Goal: Transaction & Acquisition: Register for event/course

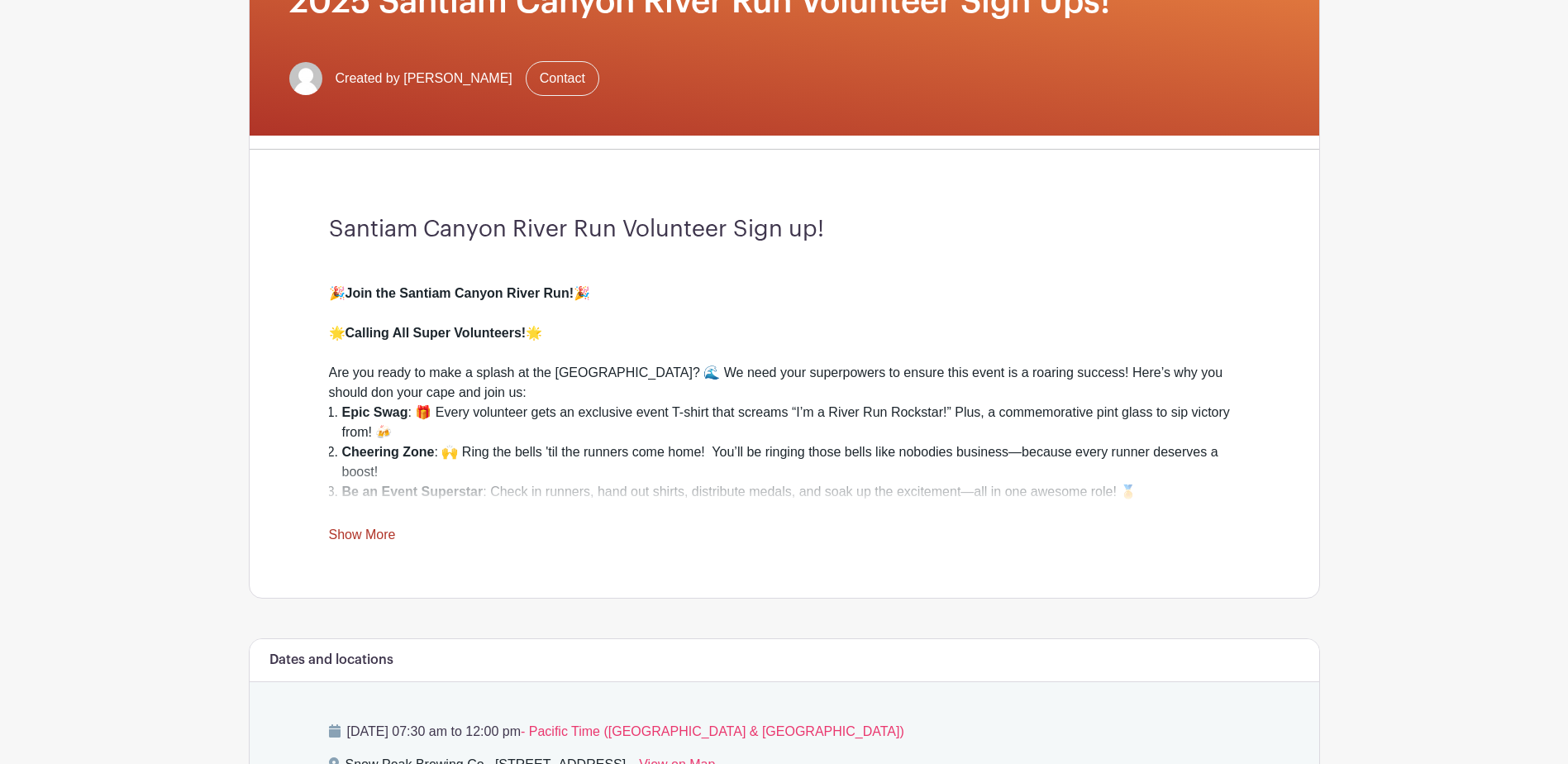
scroll to position [331, 0]
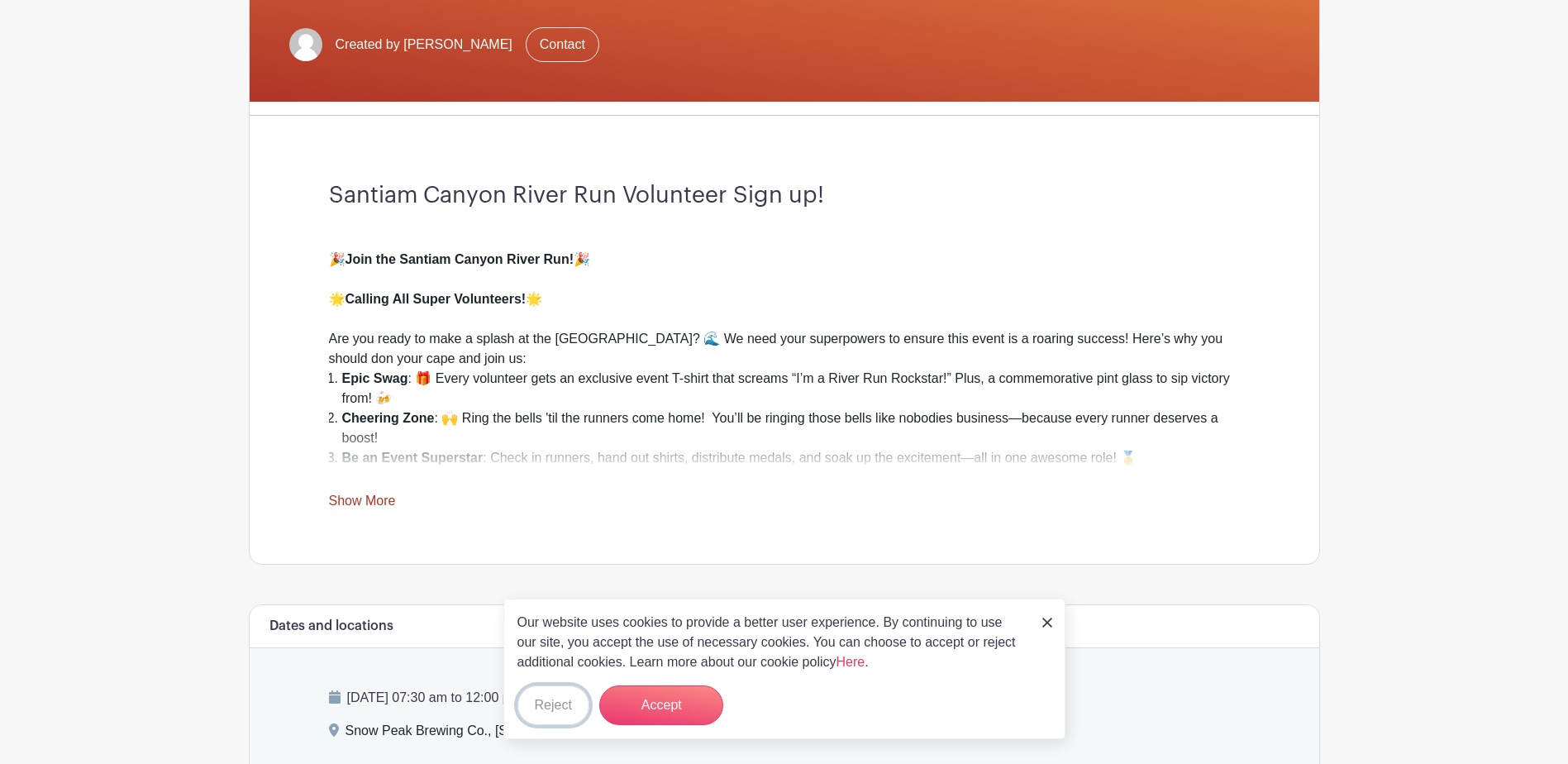
drag, startPoint x: 560, startPoint y: 703, endPoint x: 607, endPoint y: 674, distance: 55.2
click at [562, 701] on button "Reject" at bounding box center [554, 705] width 72 height 40
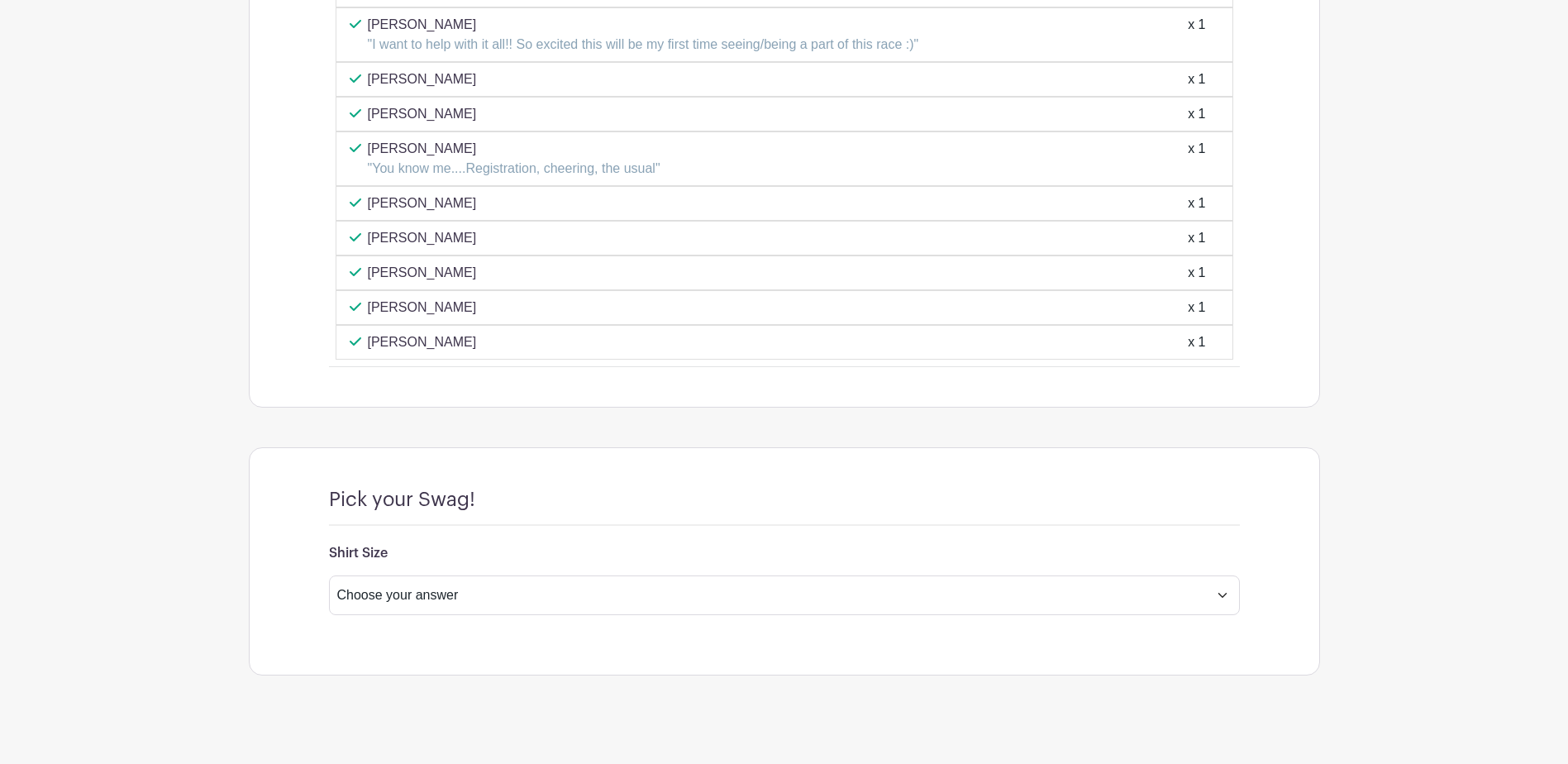
scroll to position [1981, 0]
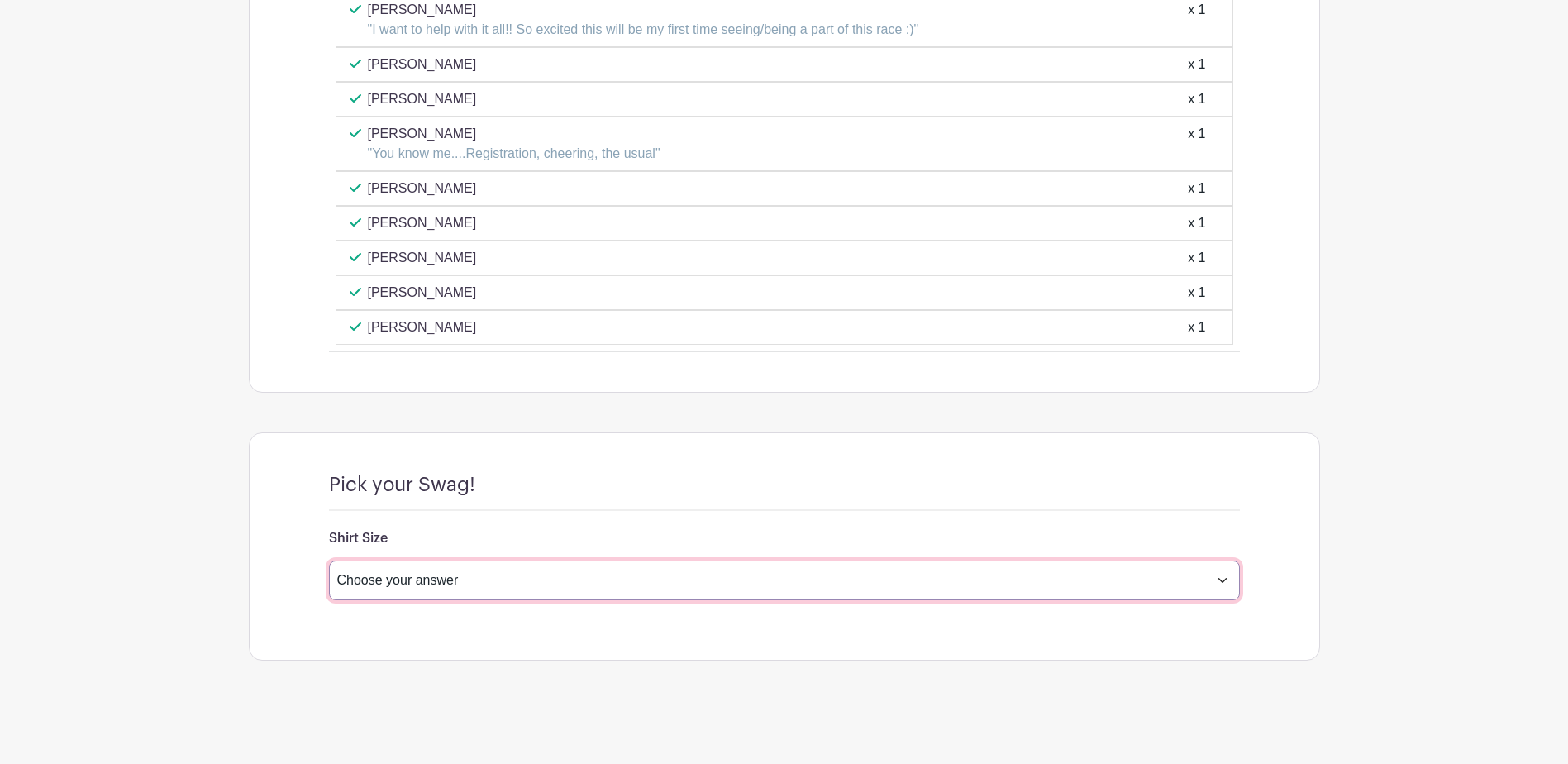
click at [1225, 581] on select "Choose your answer Small Medium Large X-Large XX- Large Another option ( please…" at bounding box center [784, 581] width 911 height 40
select select "4598"
click at [329, 561] on select "Choose your answer Small Medium Large X-Large XX- Large Another option ( please…" at bounding box center [784, 581] width 911 height 40
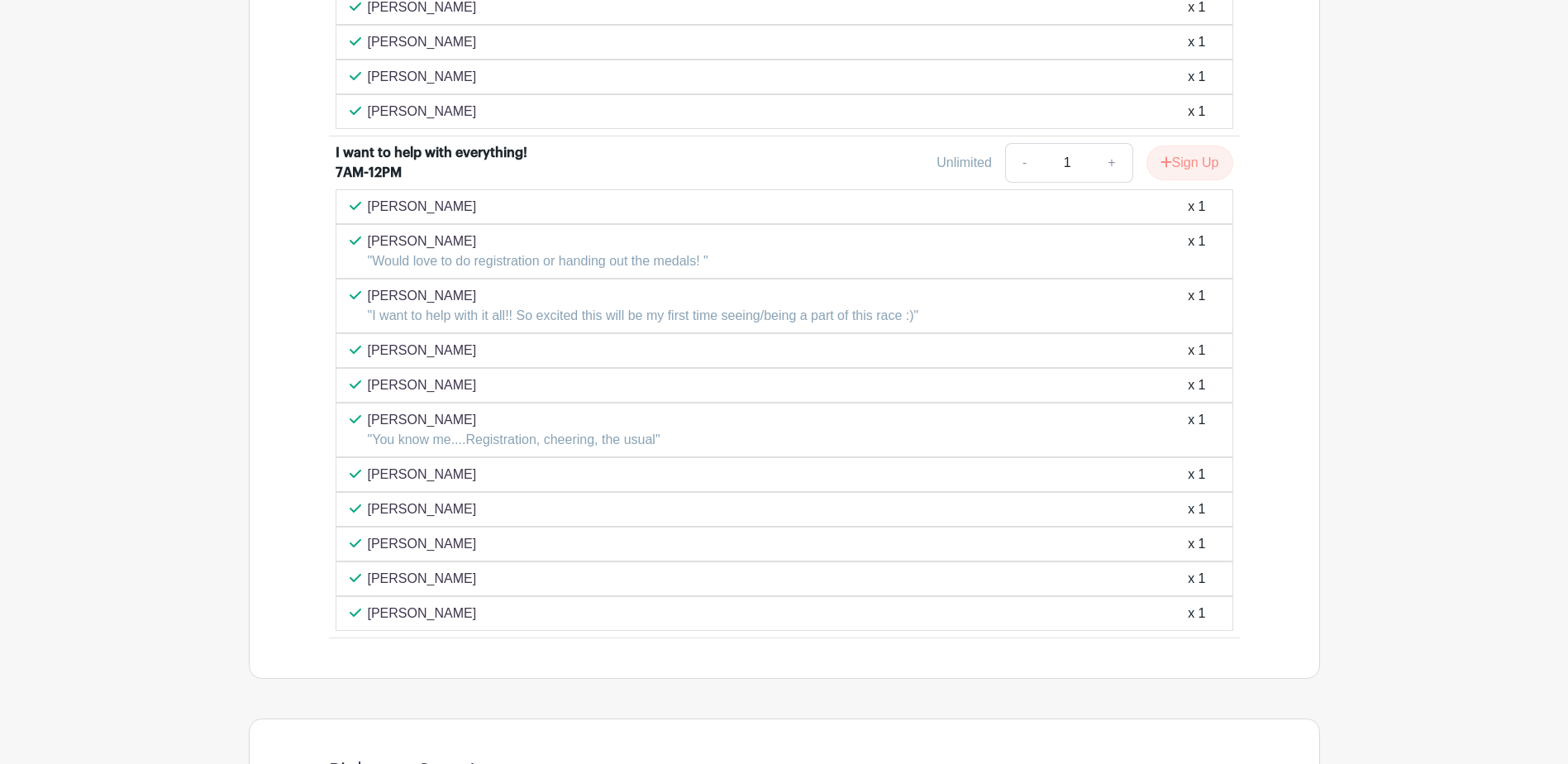
scroll to position [1649, 0]
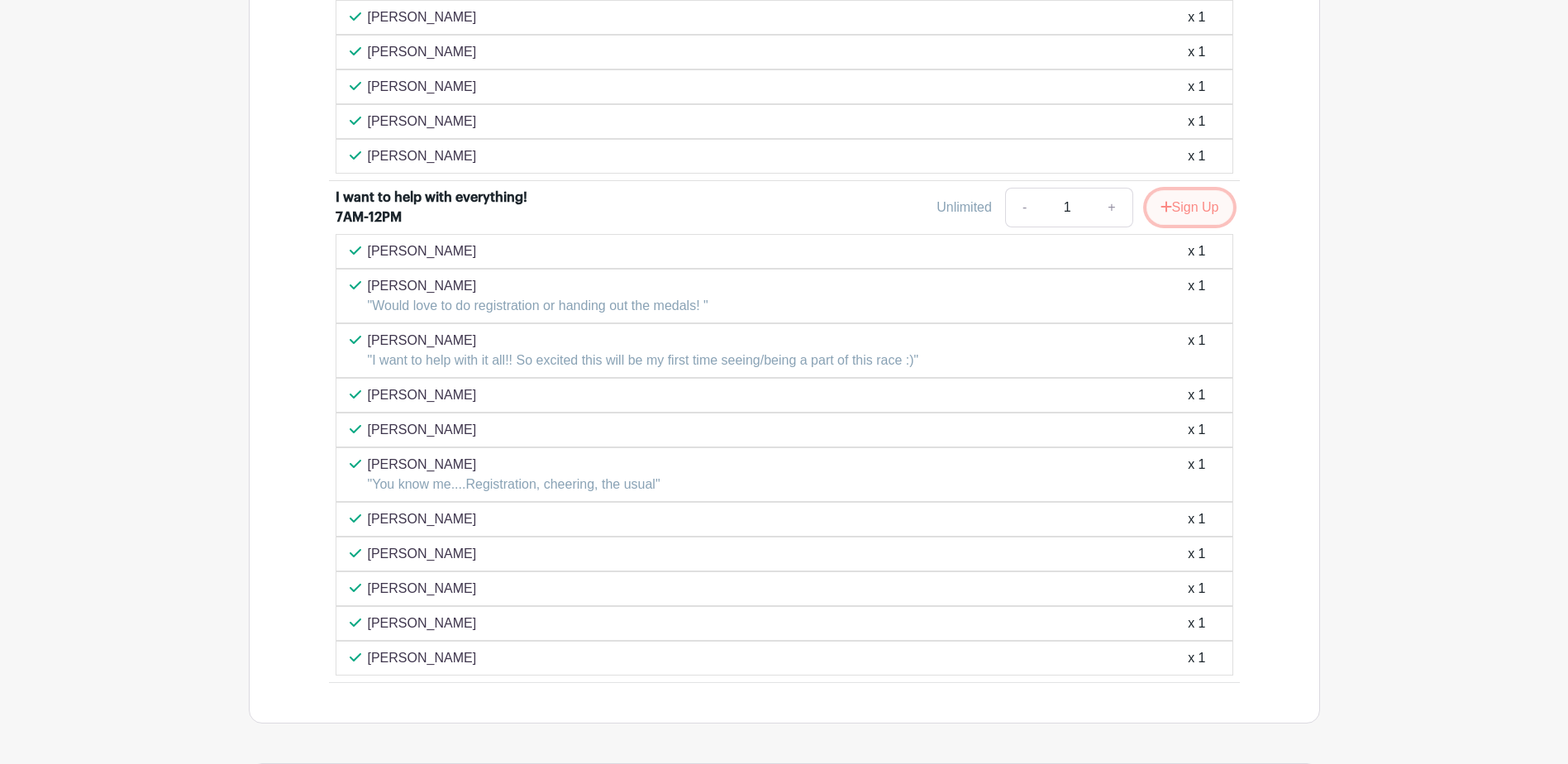
click at [1185, 207] on button "Sign Up" at bounding box center [1189, 207] width 87 height 35
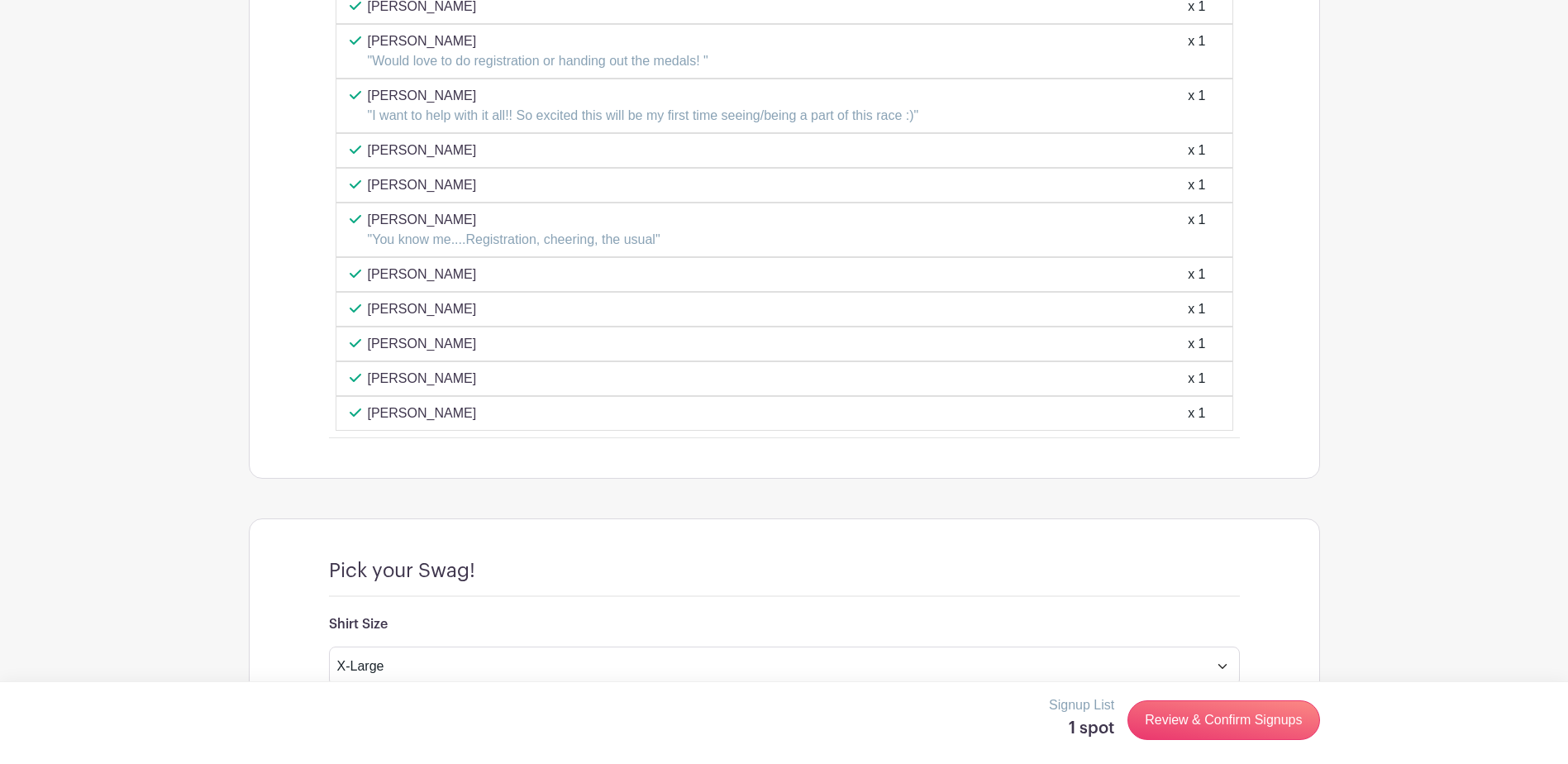
scroll to position [1898, 0]
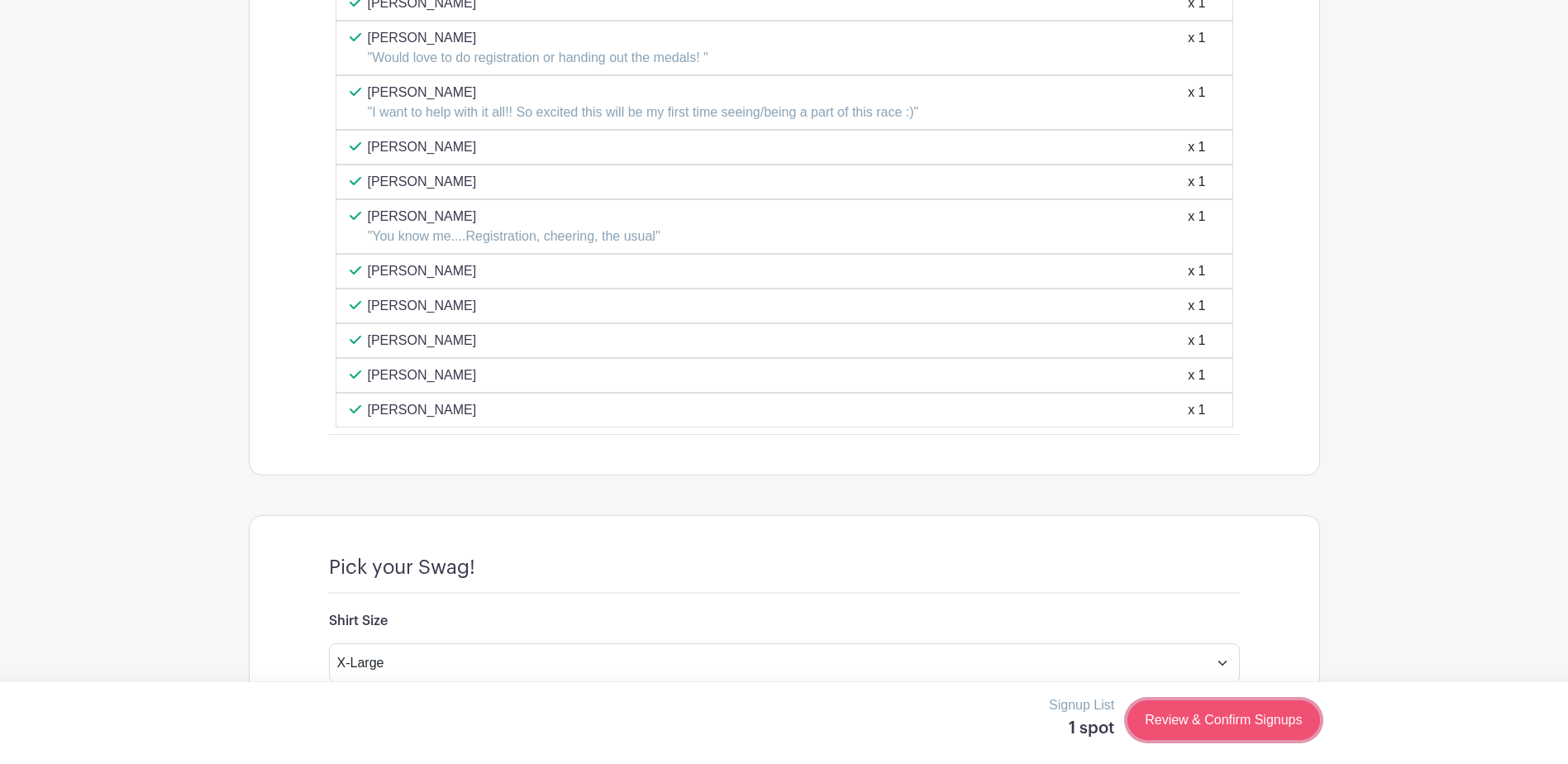
click at [1206, 724] on link "Review & Confirm Signups" at bounding box center [1223, 720] width 192 height 40
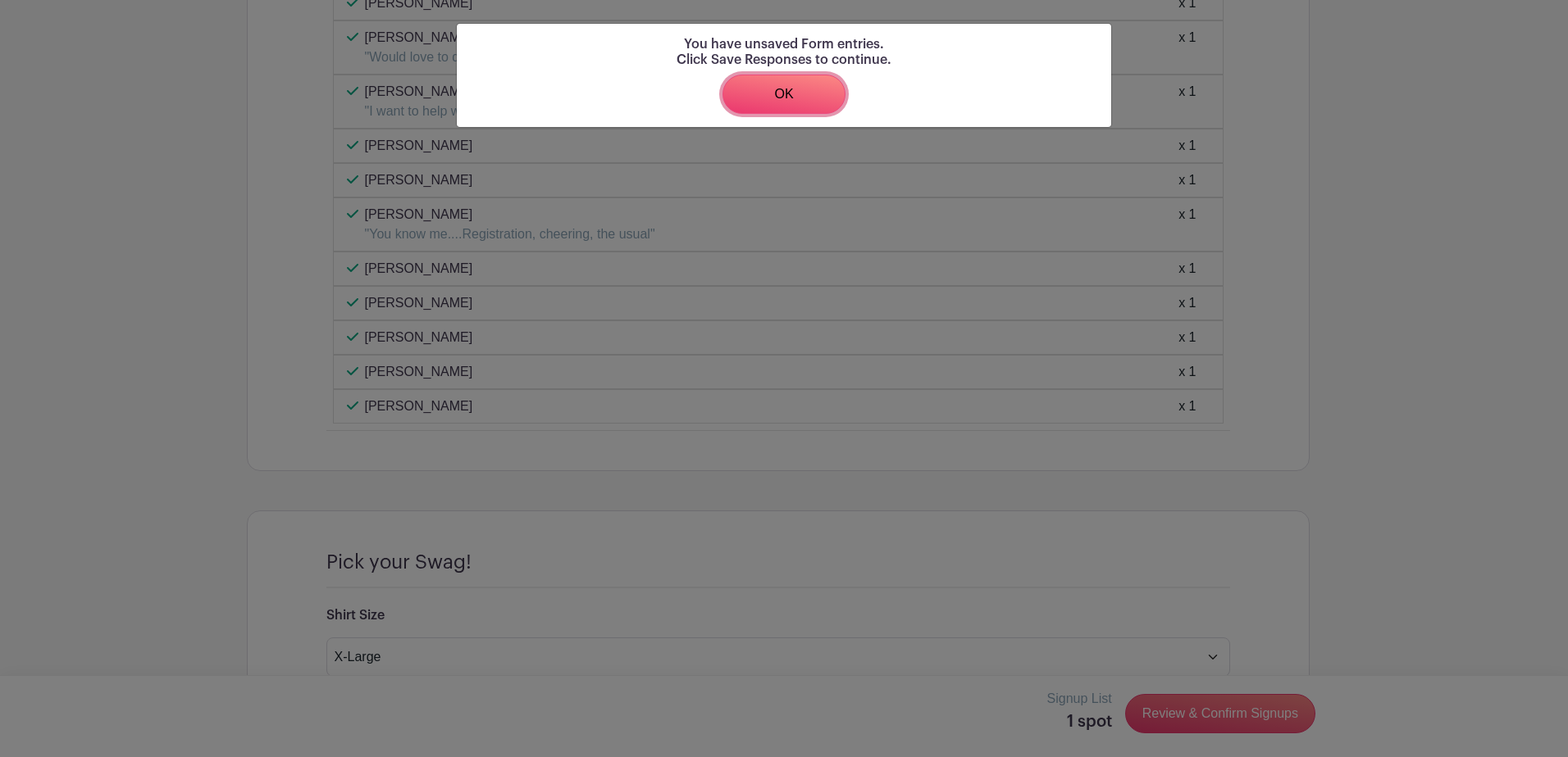
click at [778, 92] on link "OK" at bounding box center [784, 95] width 123 height 39
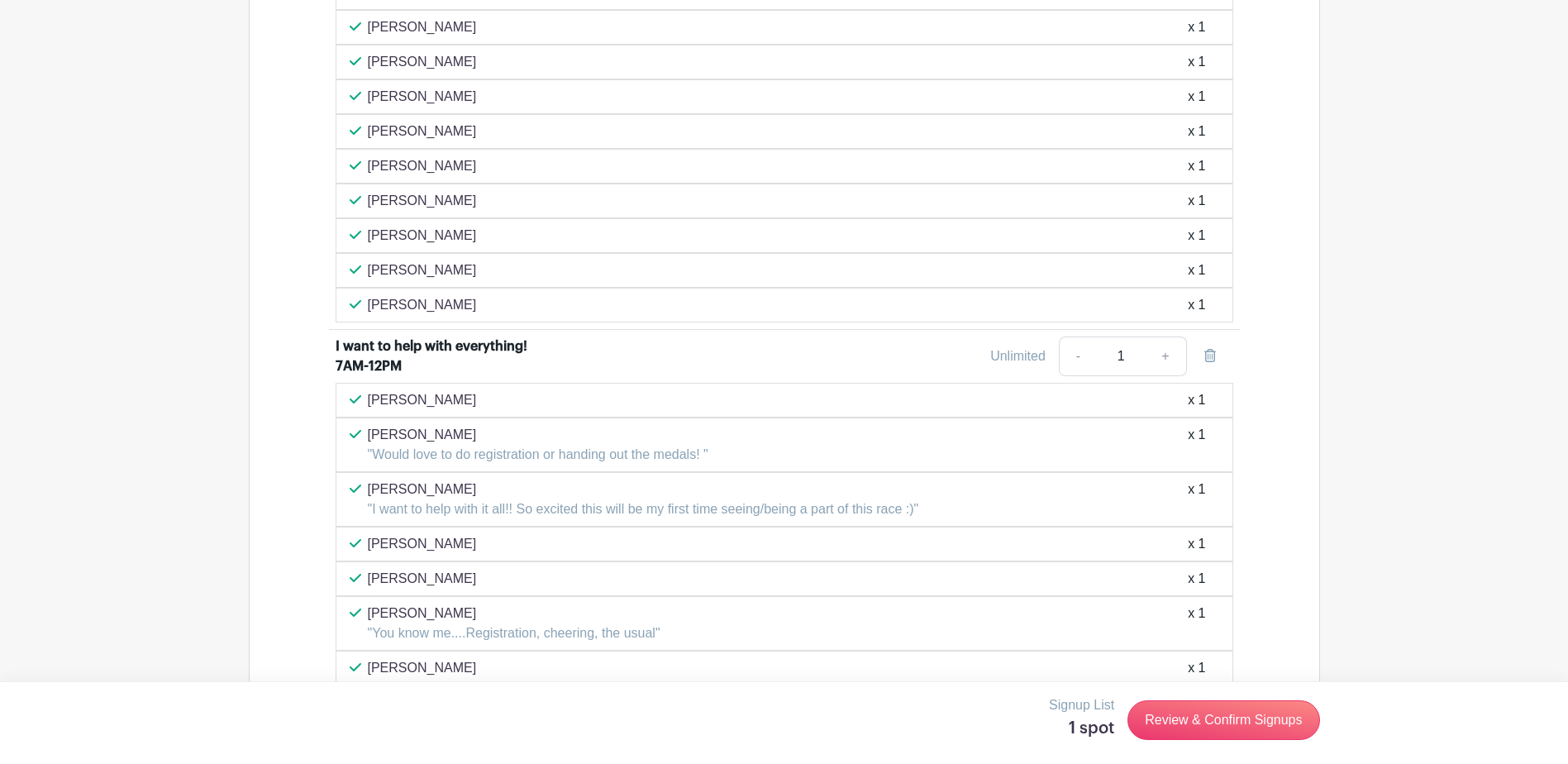
scroll to position [1449, 0]
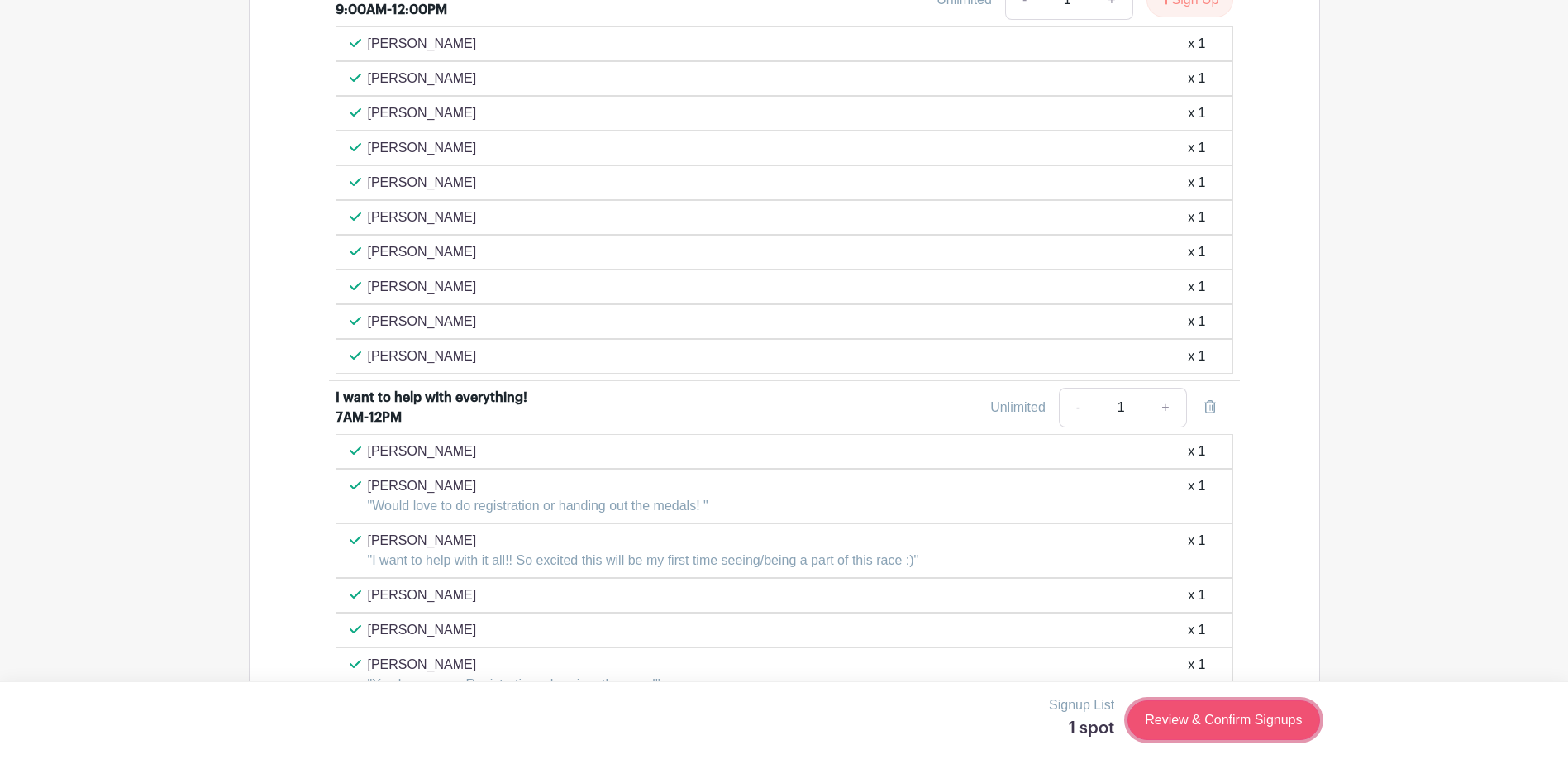
click at [1226, 714] on link "Review & Confirm Signups" at bounding box center [1223, 720] width 192 height 40
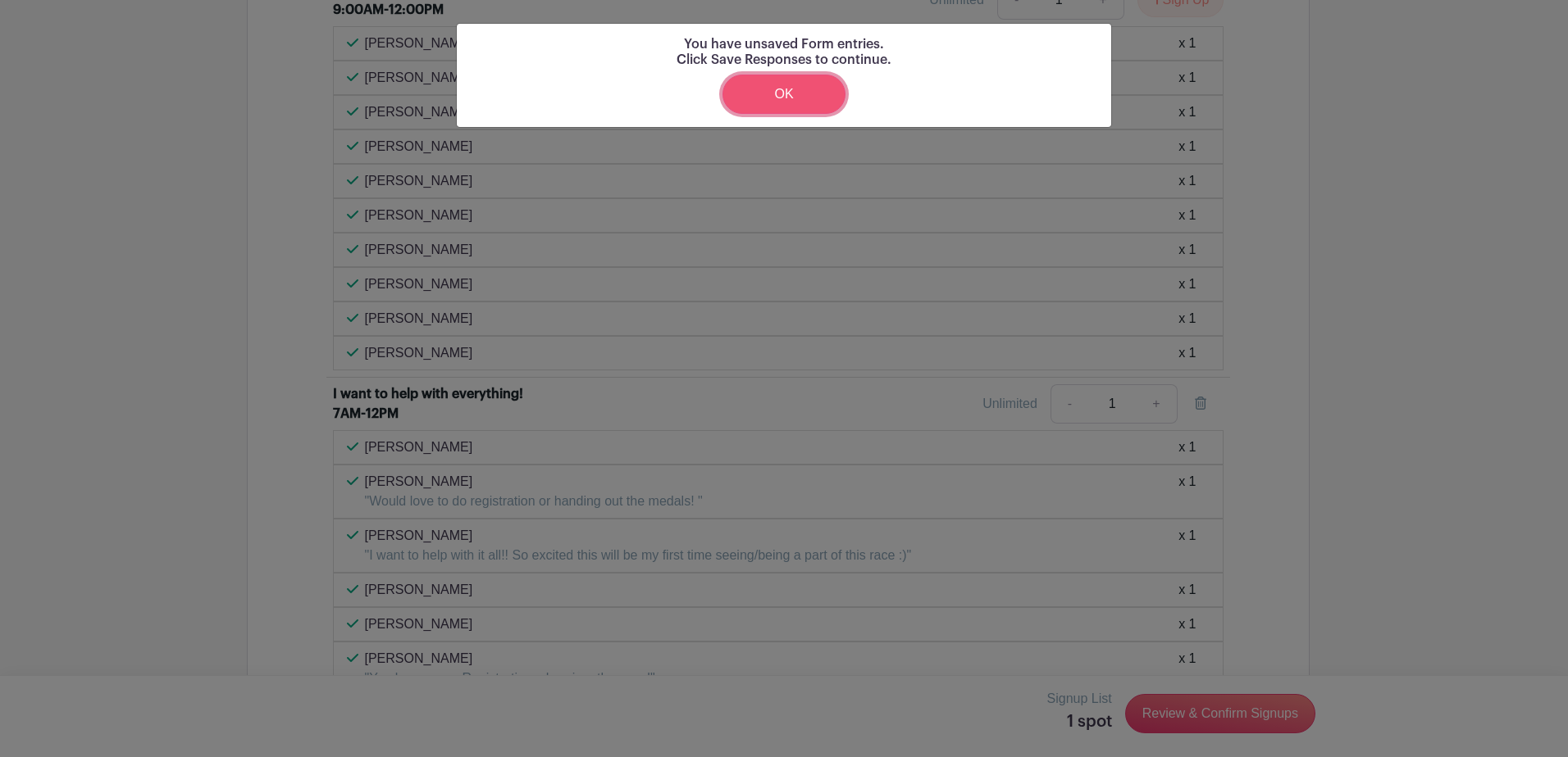
click at [796, 101] on link "OK" at bounding box center [784, 95] width 123 height 39
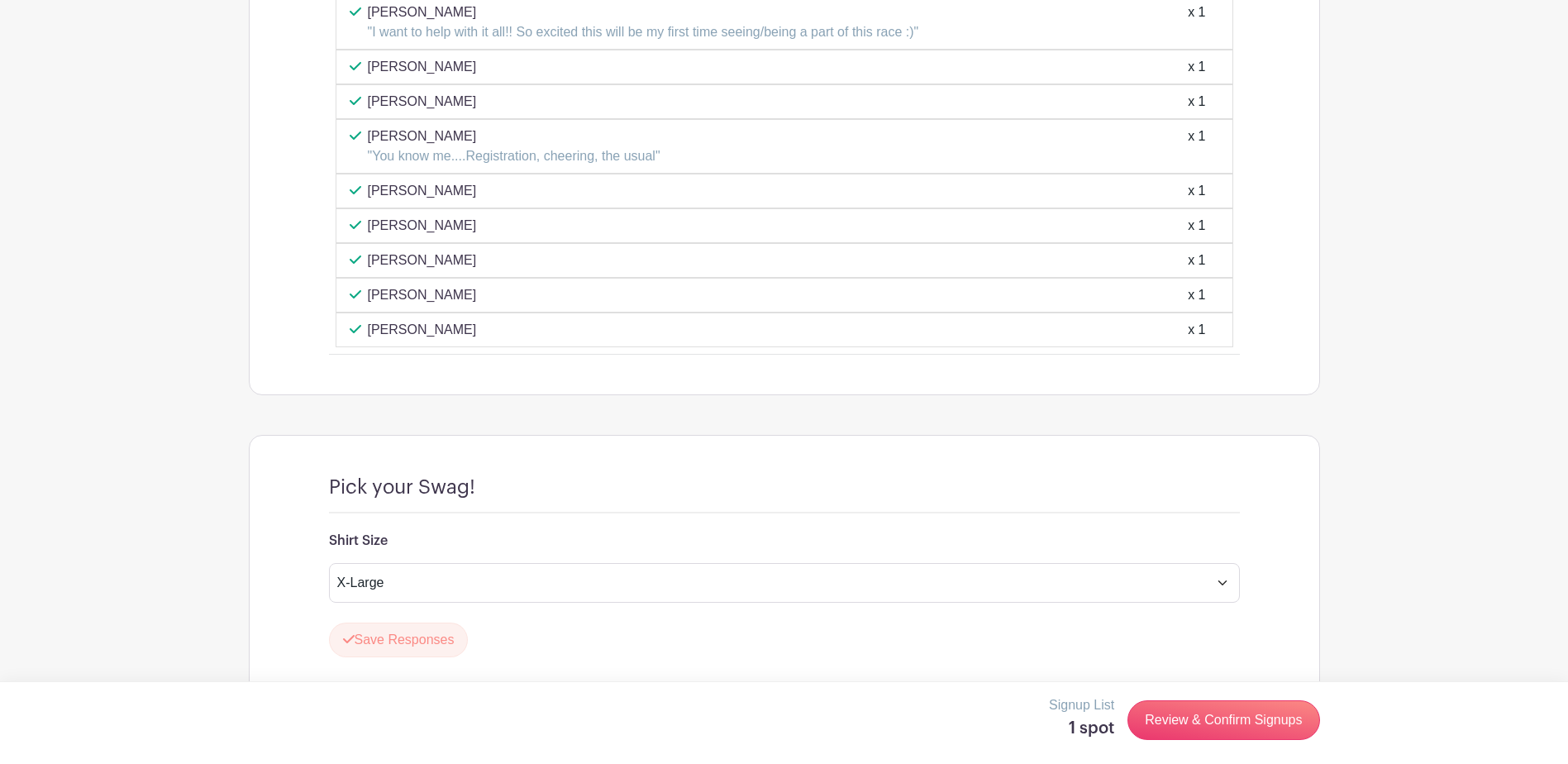
scroll to position [2028, 0]
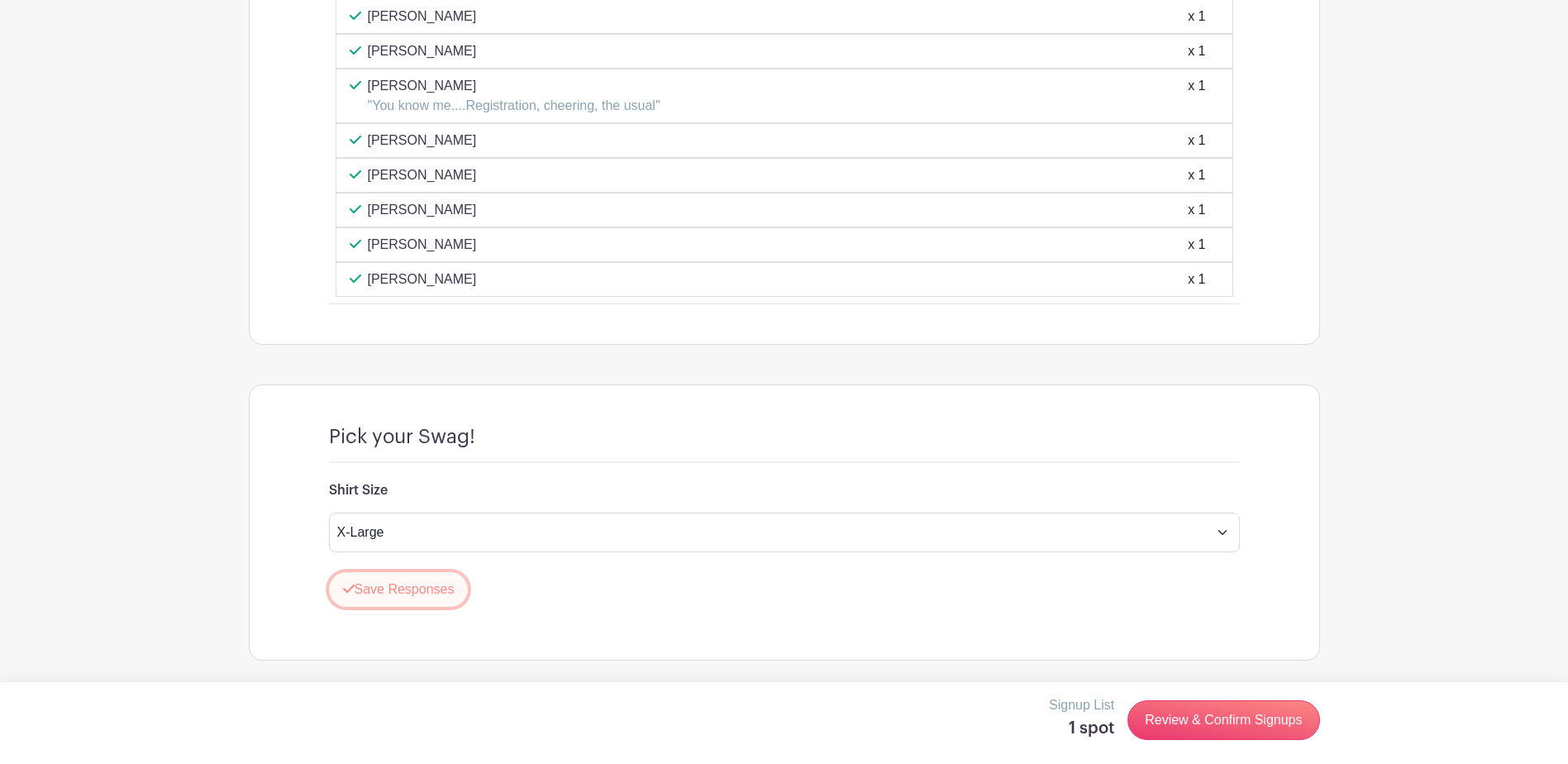
drag, startPoint x: 410, startPoint y: 592, endPoint x: 496, endPoint y: 568, distance: 89.3
click at [410, 592] on button "Save Responses" at bounding box center [399, 589] width 140 height 35
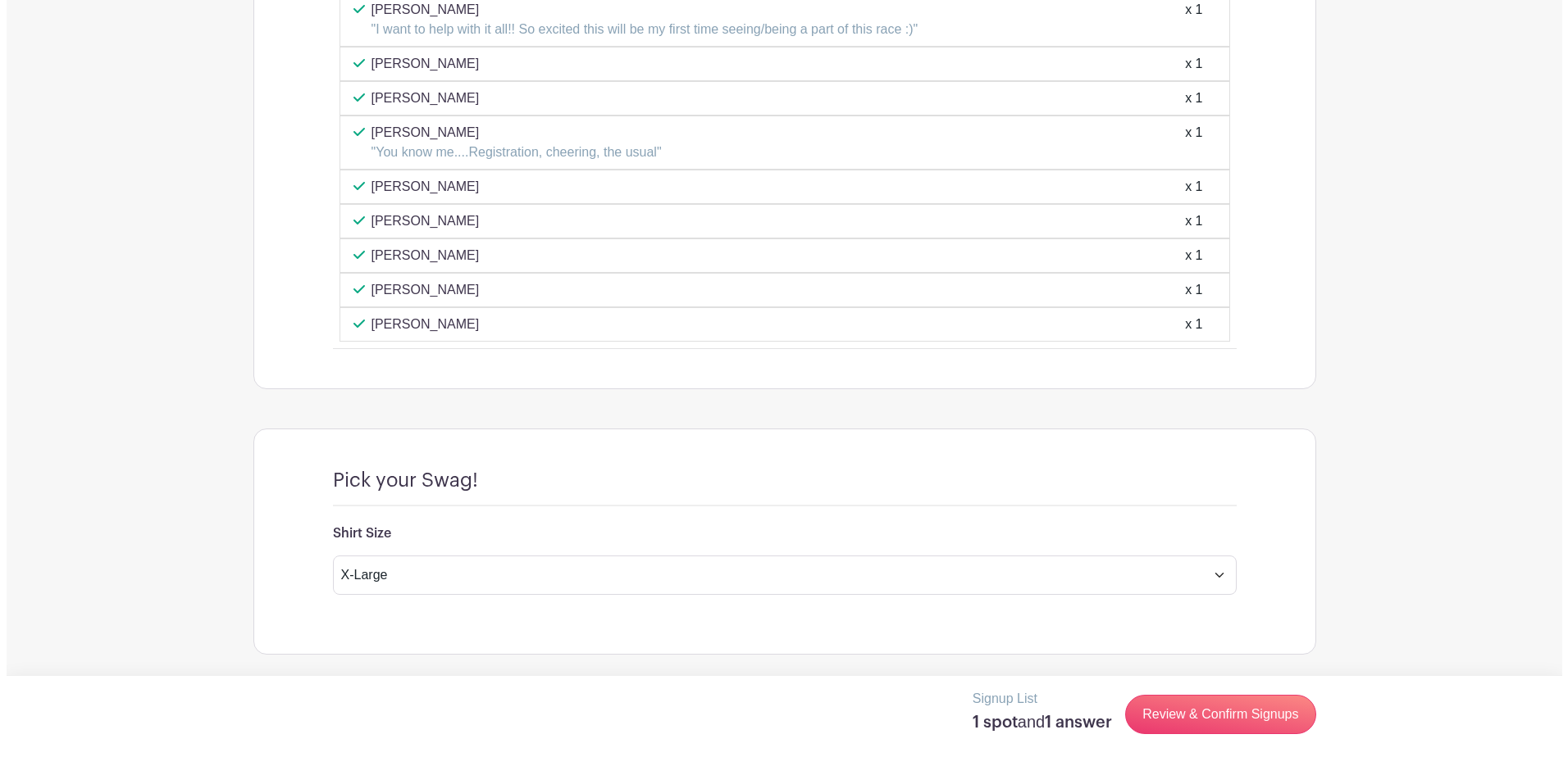
scroll to position [1962, 0]
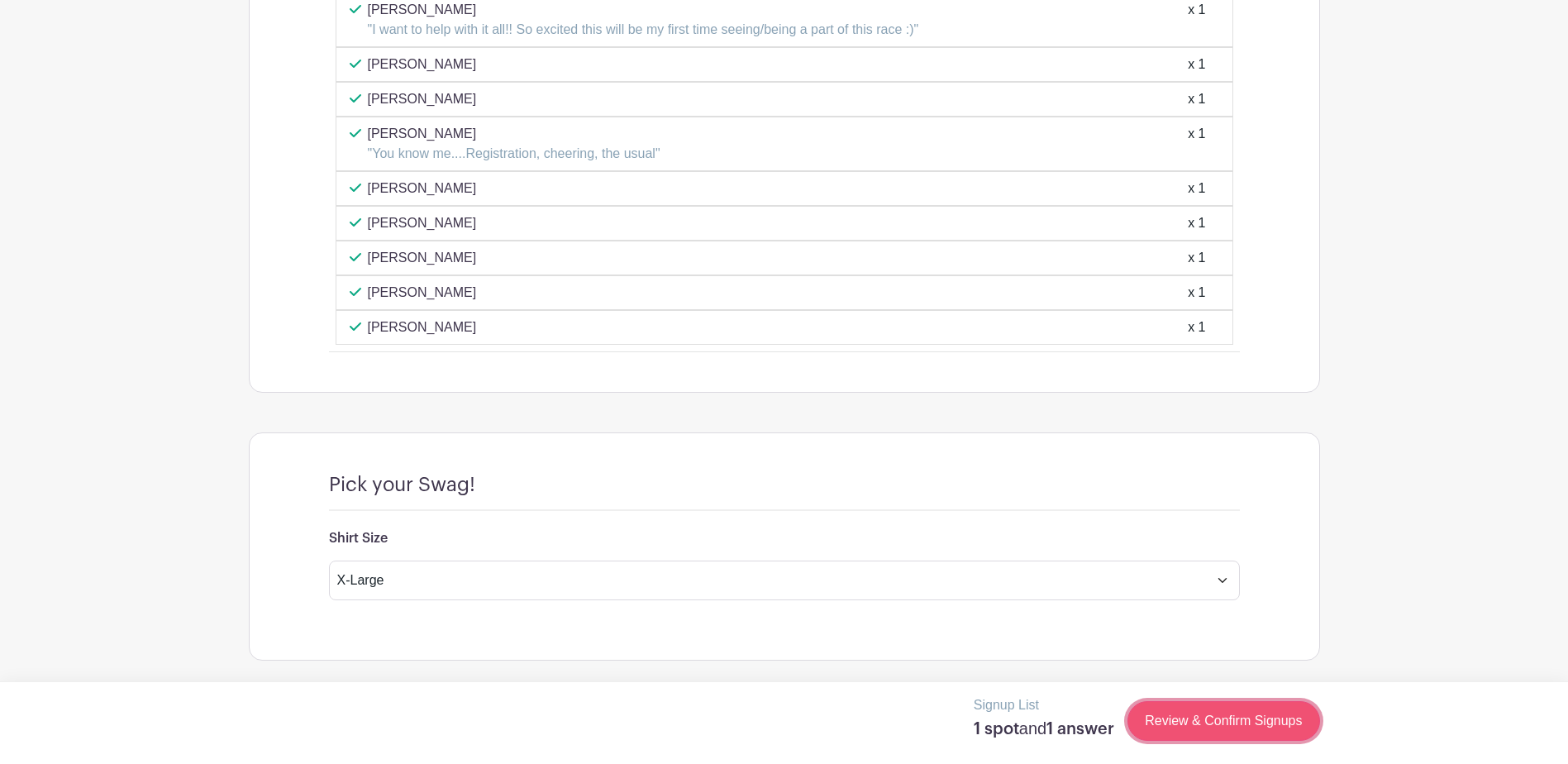
click at [1196, 719] on link "Review & Confirm Signups" at bounding box center [1223, 721] width 192 height 40
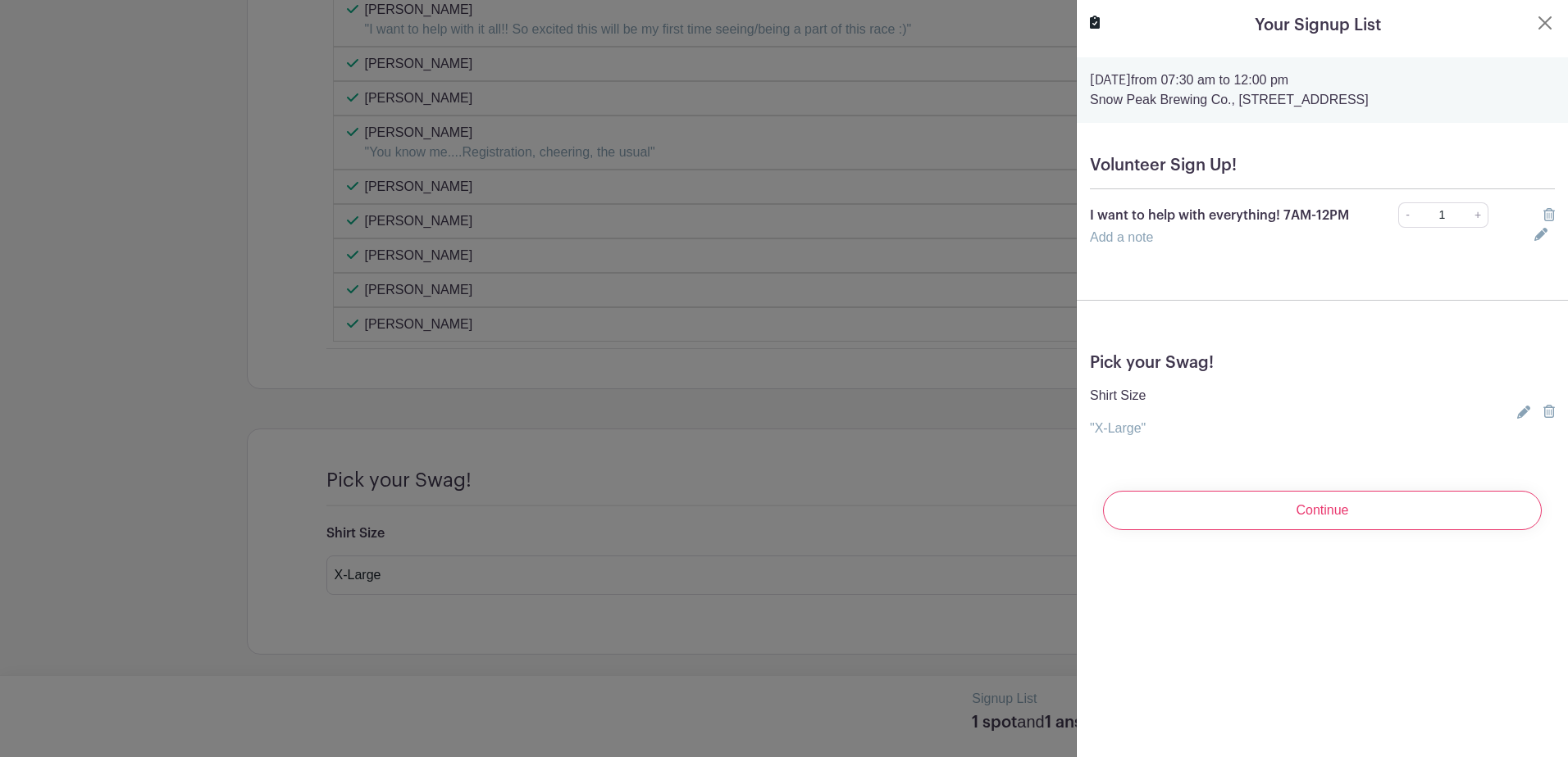
click at [1093, 244] on link "Add a note" at bounding box center [1121, 238] width 63 height 14
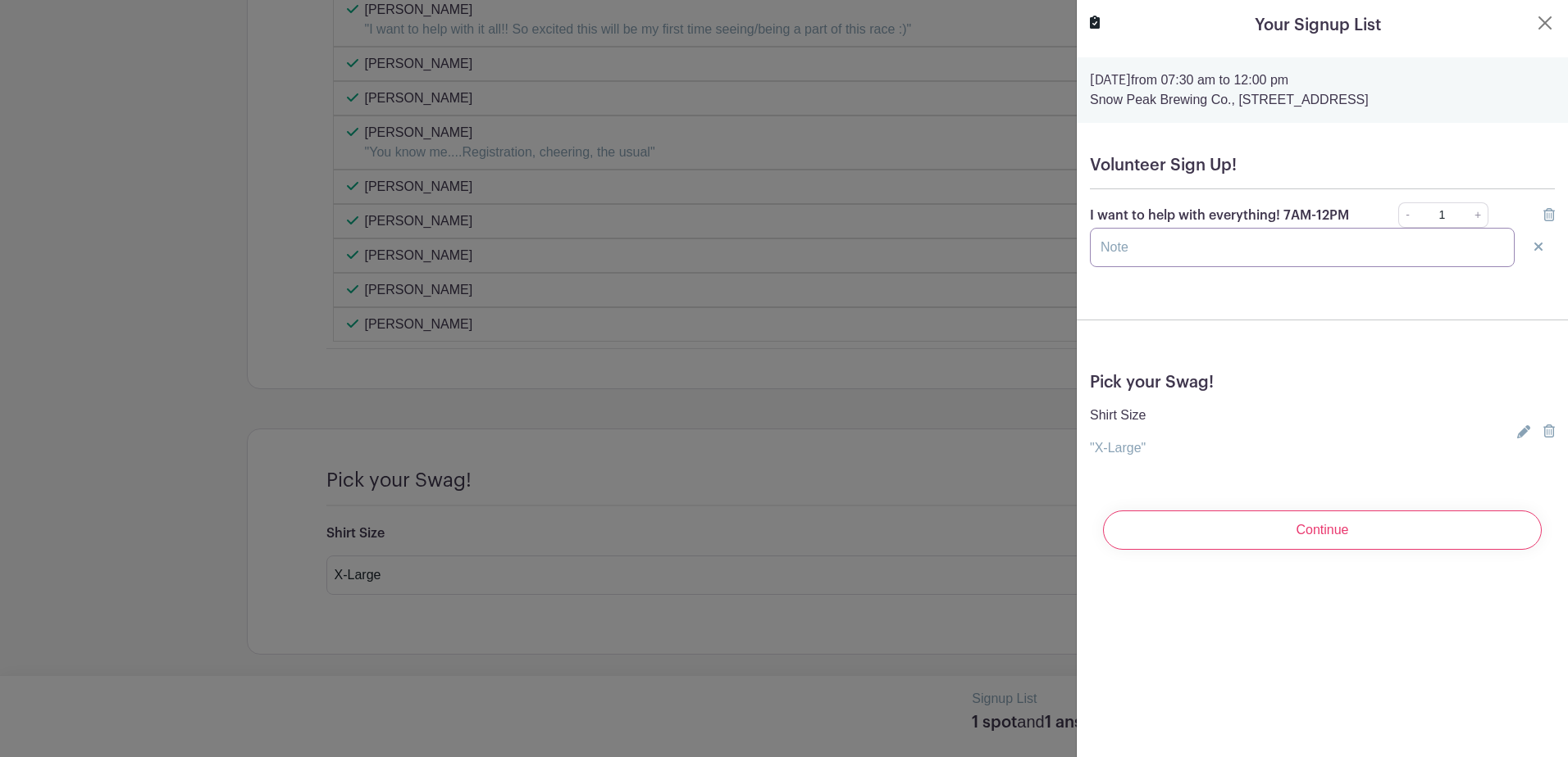
click at [1103, 257] on input "text" at bounding box center [1302, 247] width 425 height 39
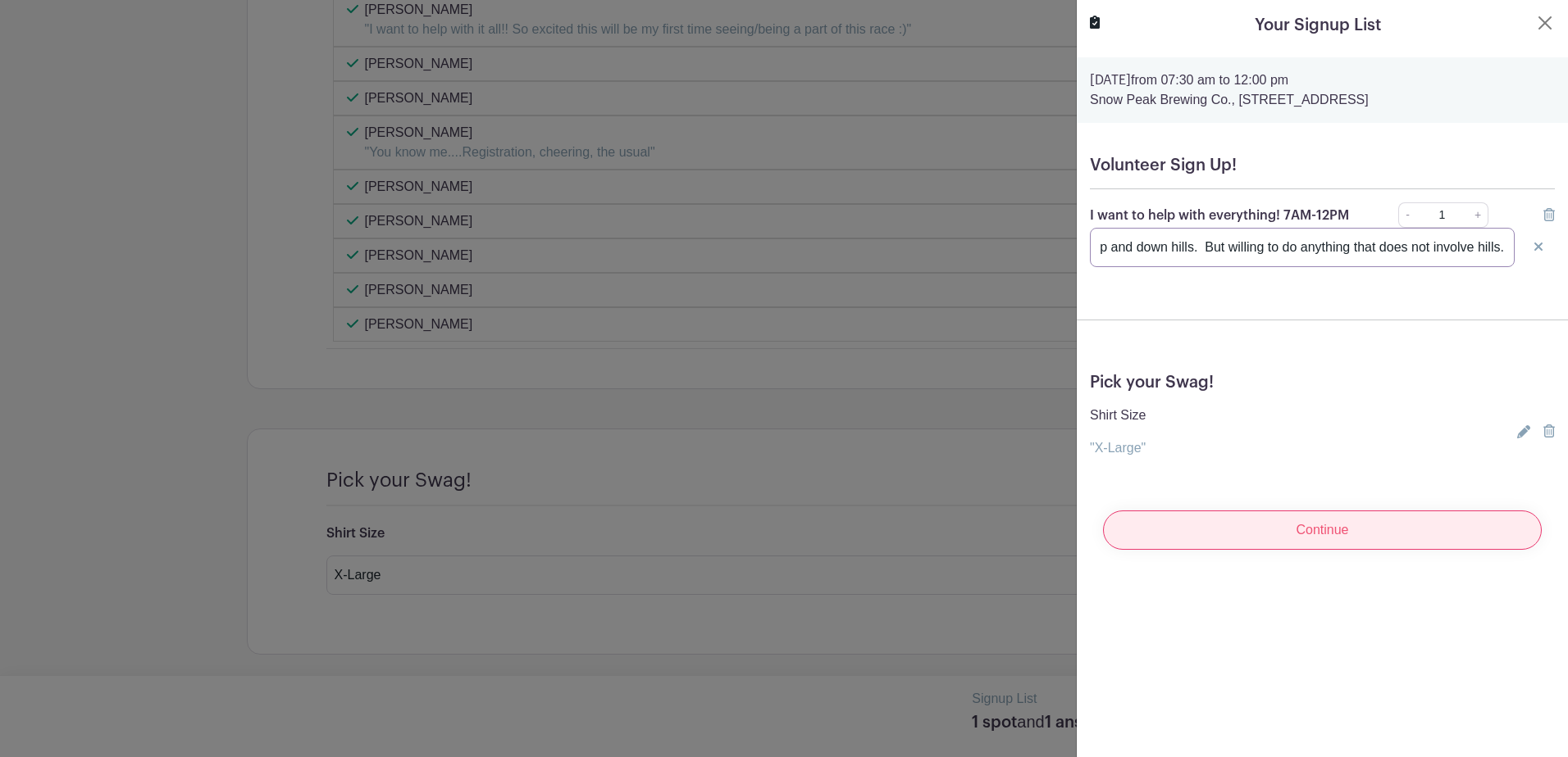
type input "I cannot stand for long periods of time or walk up and down hills. But willing …"
click at [1323, 542] on input "Continue" at bounding box center [1321, 530] width 439 height 39
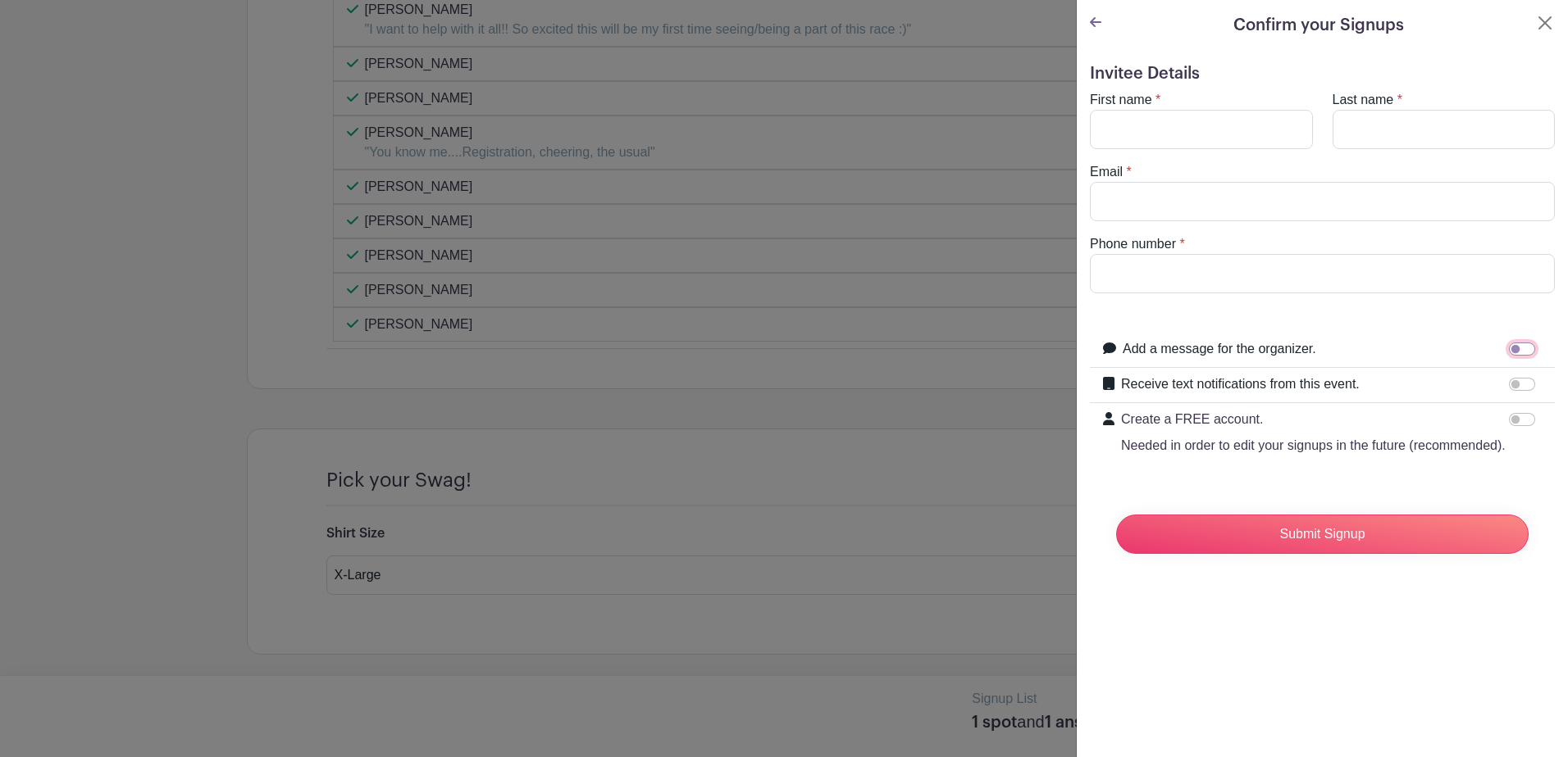
click at [1509, 350] on input "Add a message for the organizer." at bounding box center [1522, 349] width 27 height 13
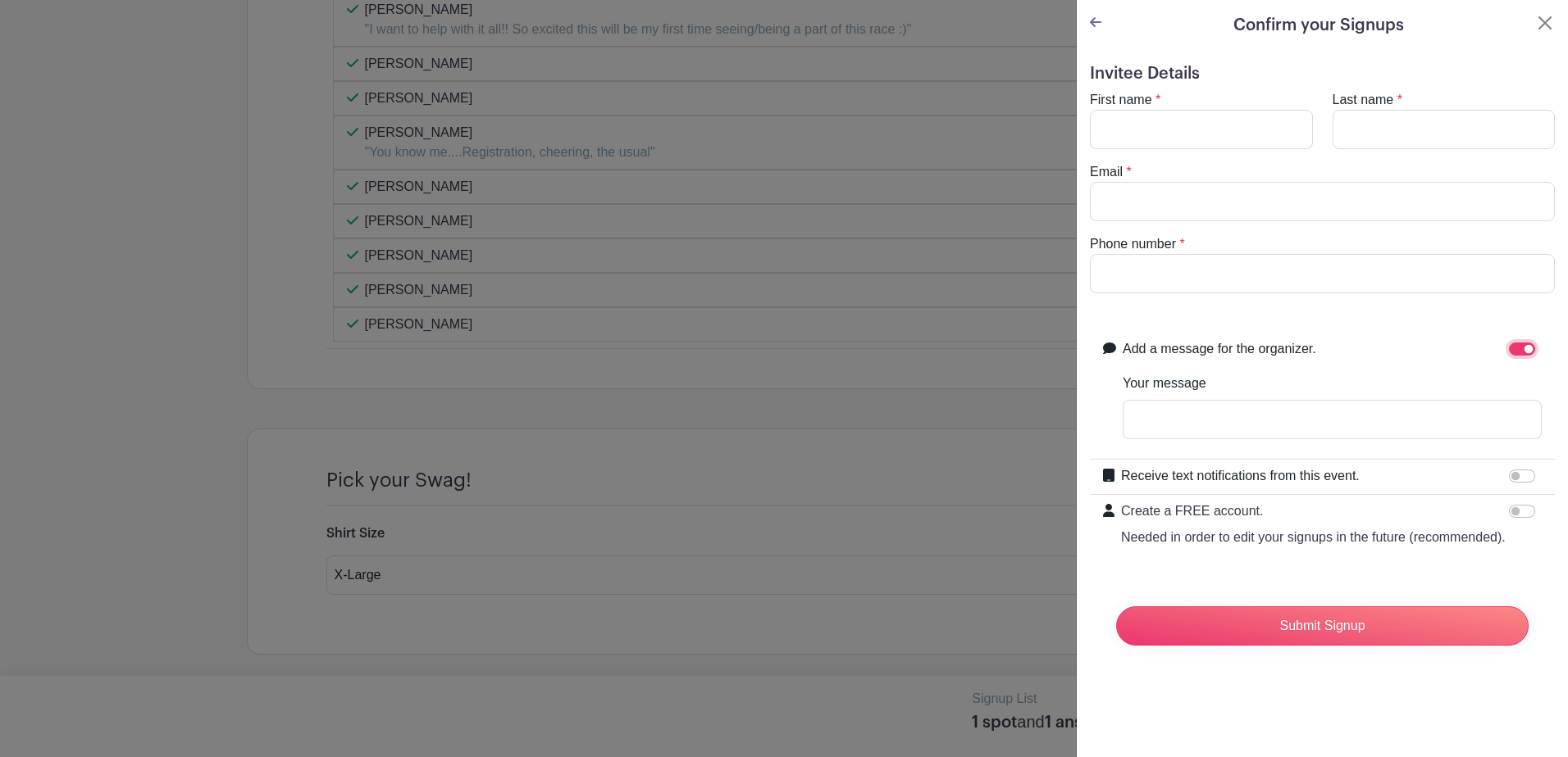
click at [1516, 348] on input "Add a message for the organizer." at bounding box center [1522, 349] width 27 height 13
checkbox input "false"
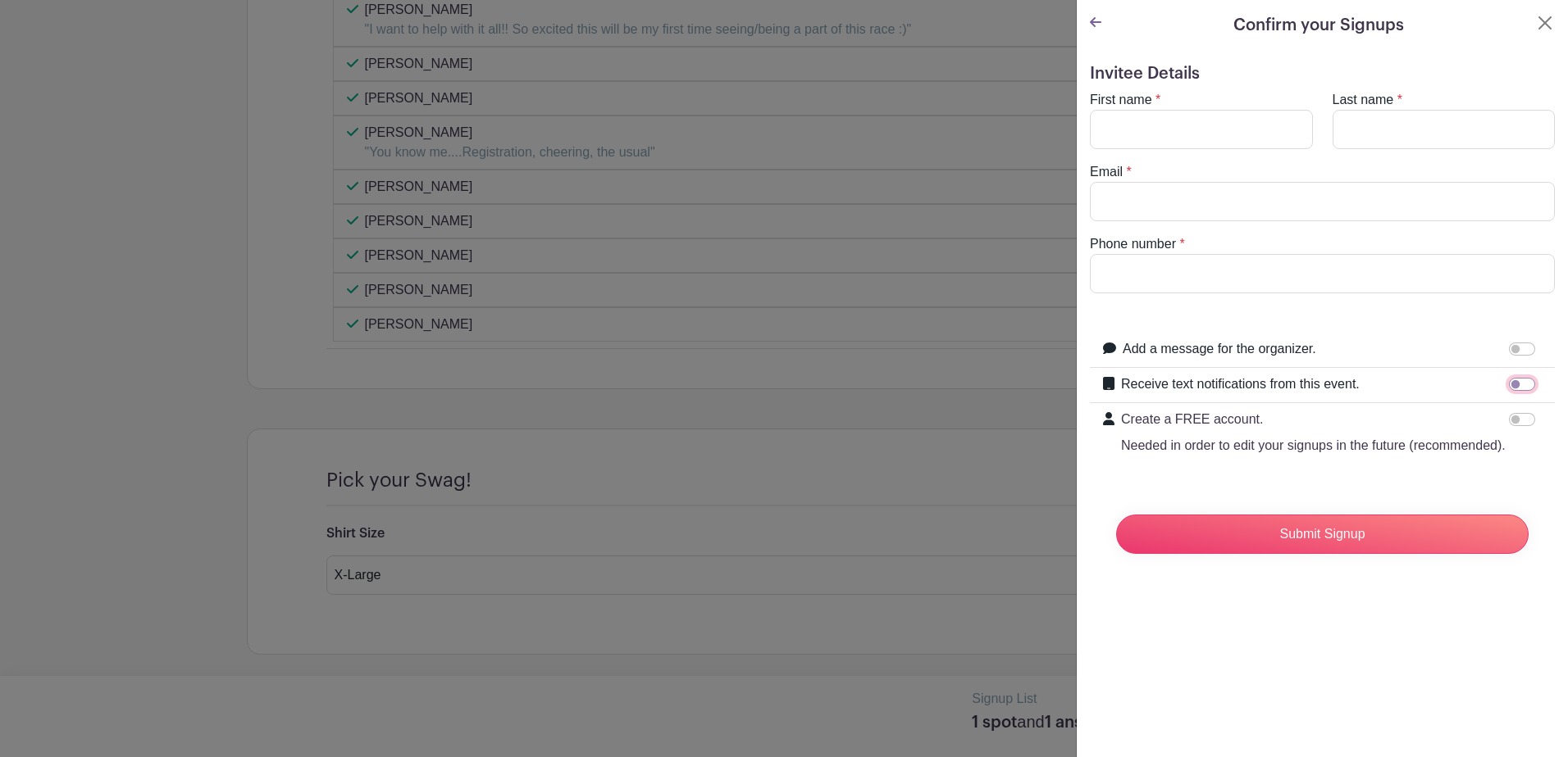
click at [1509, 383] on input "Receive text notifications from this event." at bounding box center [1522, 383] width 27 height 13
checkbox input "true"
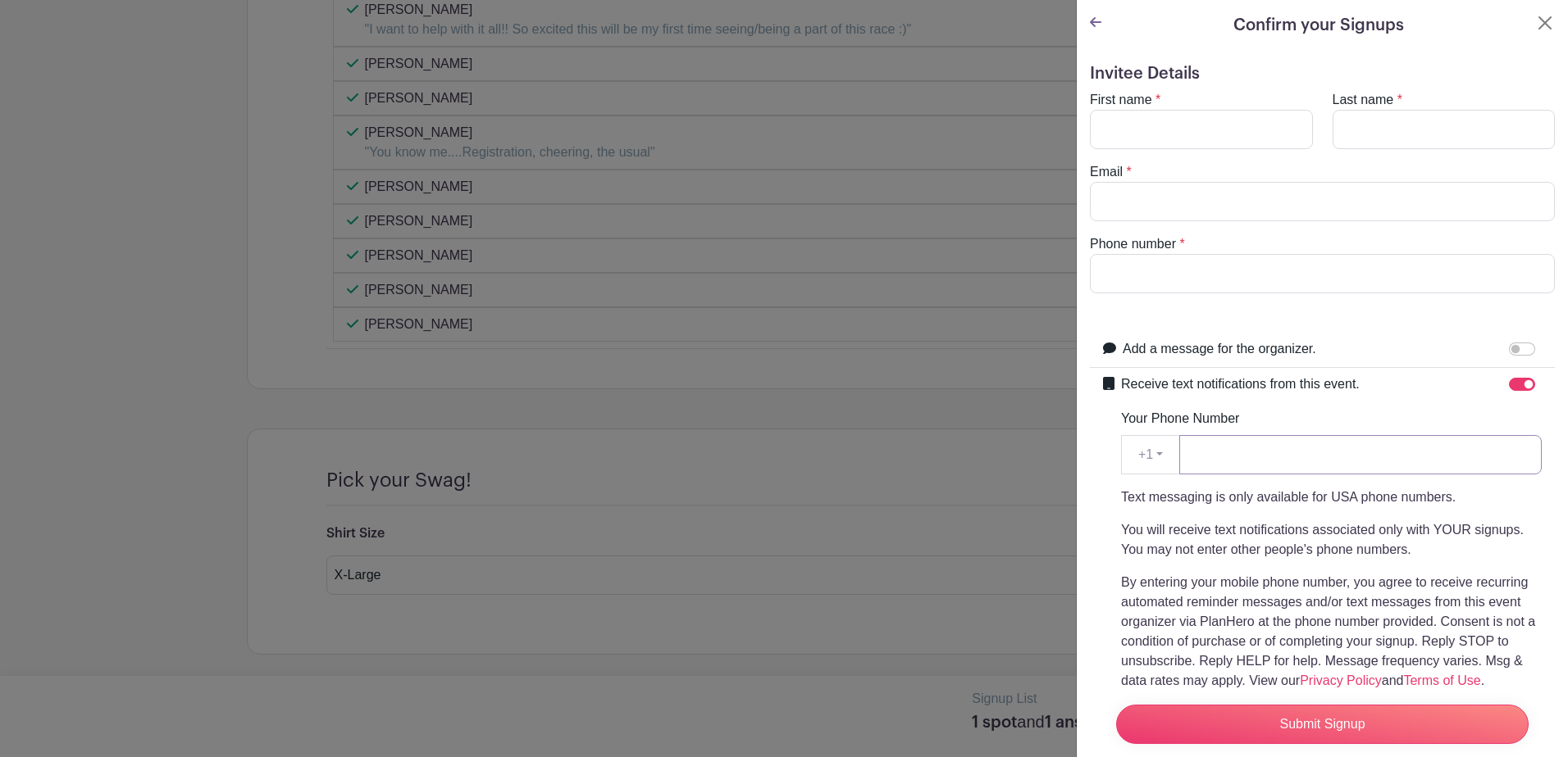
click at [1200, 440] on input "Your Phone Number" at bounding box center [1361, 455] width 363 height 39
type input "5035090661"
type input "[PERSON_NAME]"
type input "[EMAIL_ADDRESS][DOMAIN_NAME]"
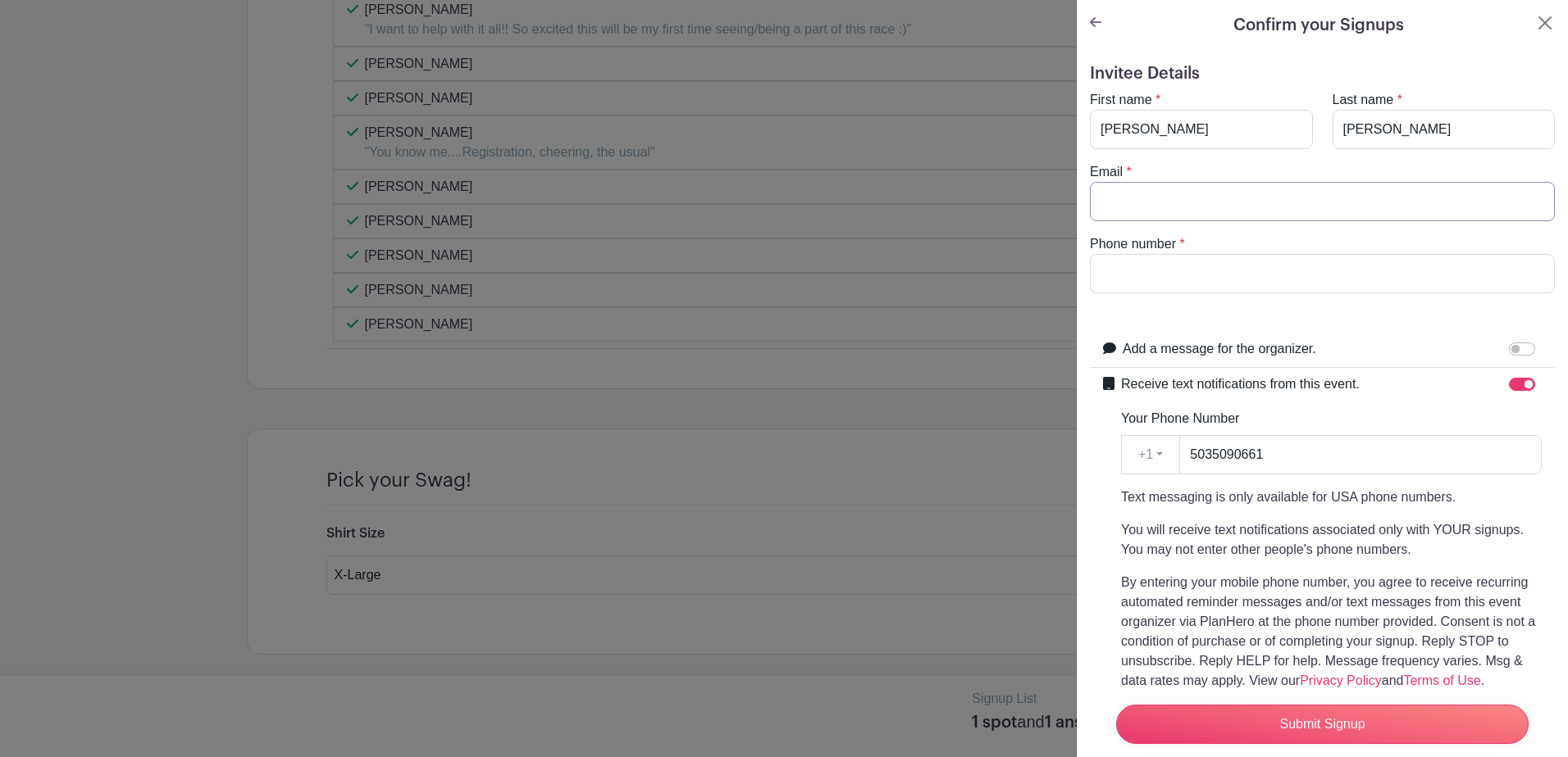
type input "5035090661"
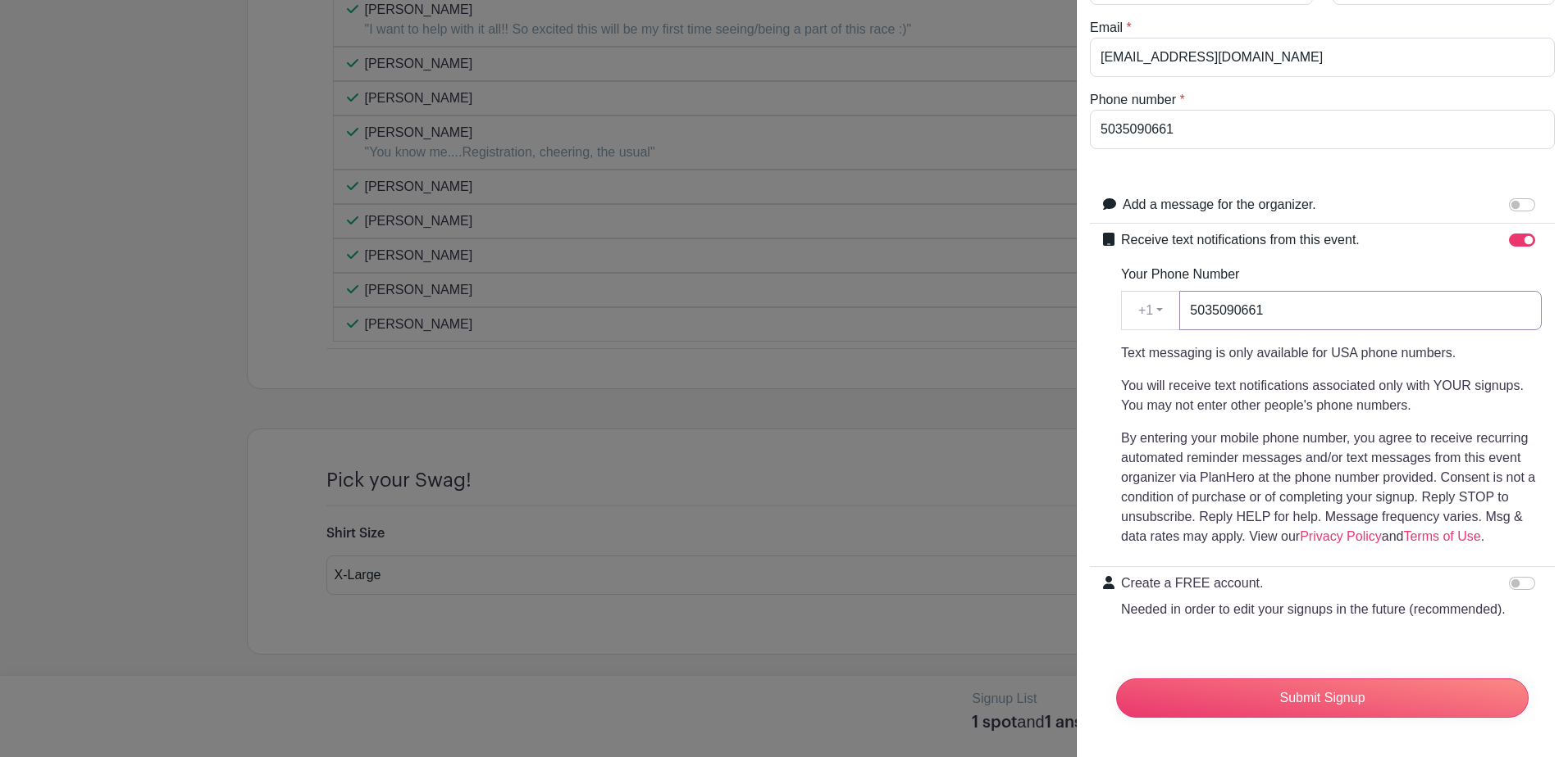
scroll to position [176, 0]
click at [1299, 685] on input "Submit Signup" at bounding box center [1322, 699] width 412 height 39
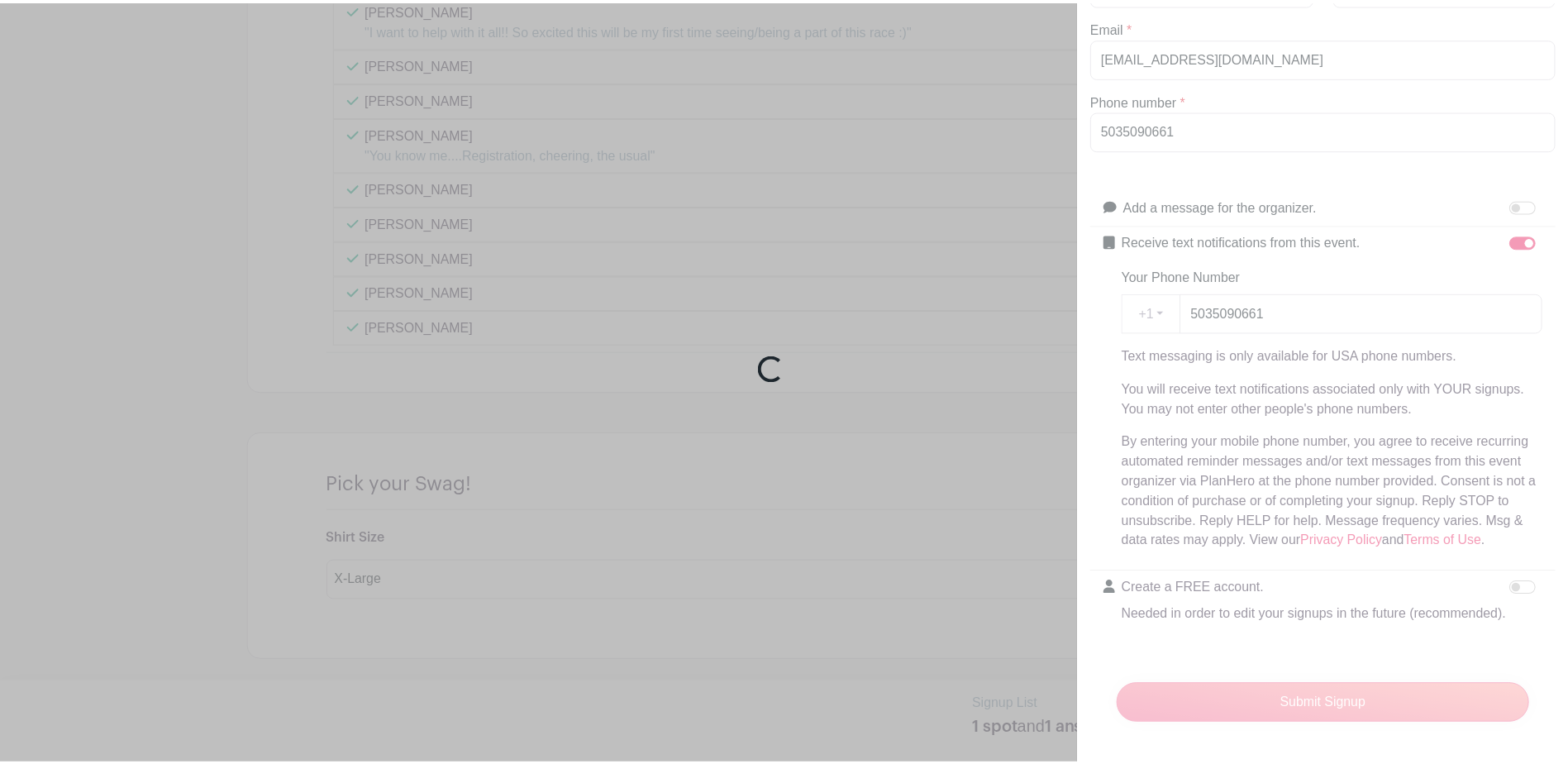
scroll to position [2035, 0]
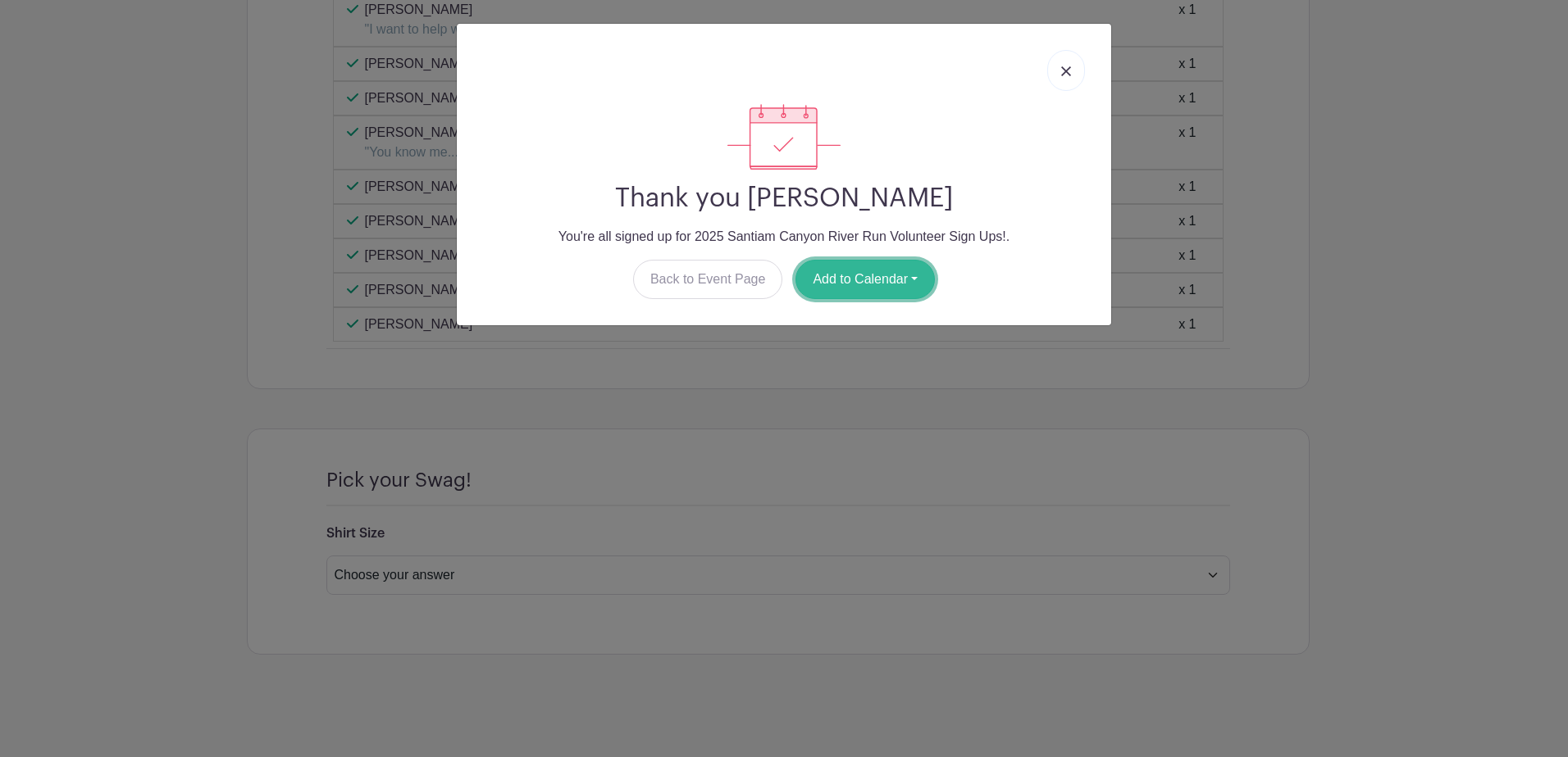
click at [874, 278] on button "Add to Calendar" at bounding box center [865, 280] width 139 height 39
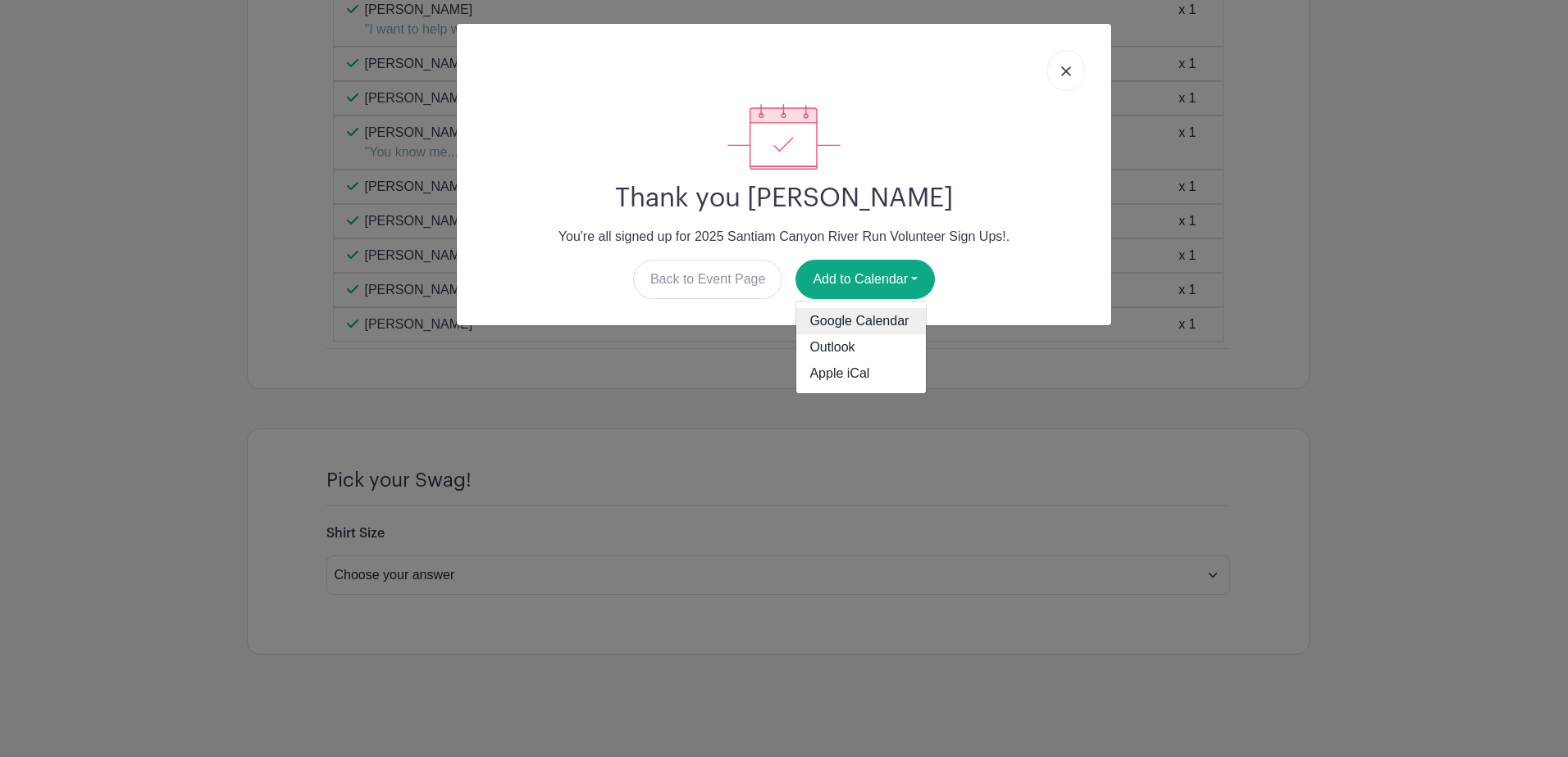
click at [839, 317] on link "Google Calendar" at bounding box center [860, 321] width 129 height 27
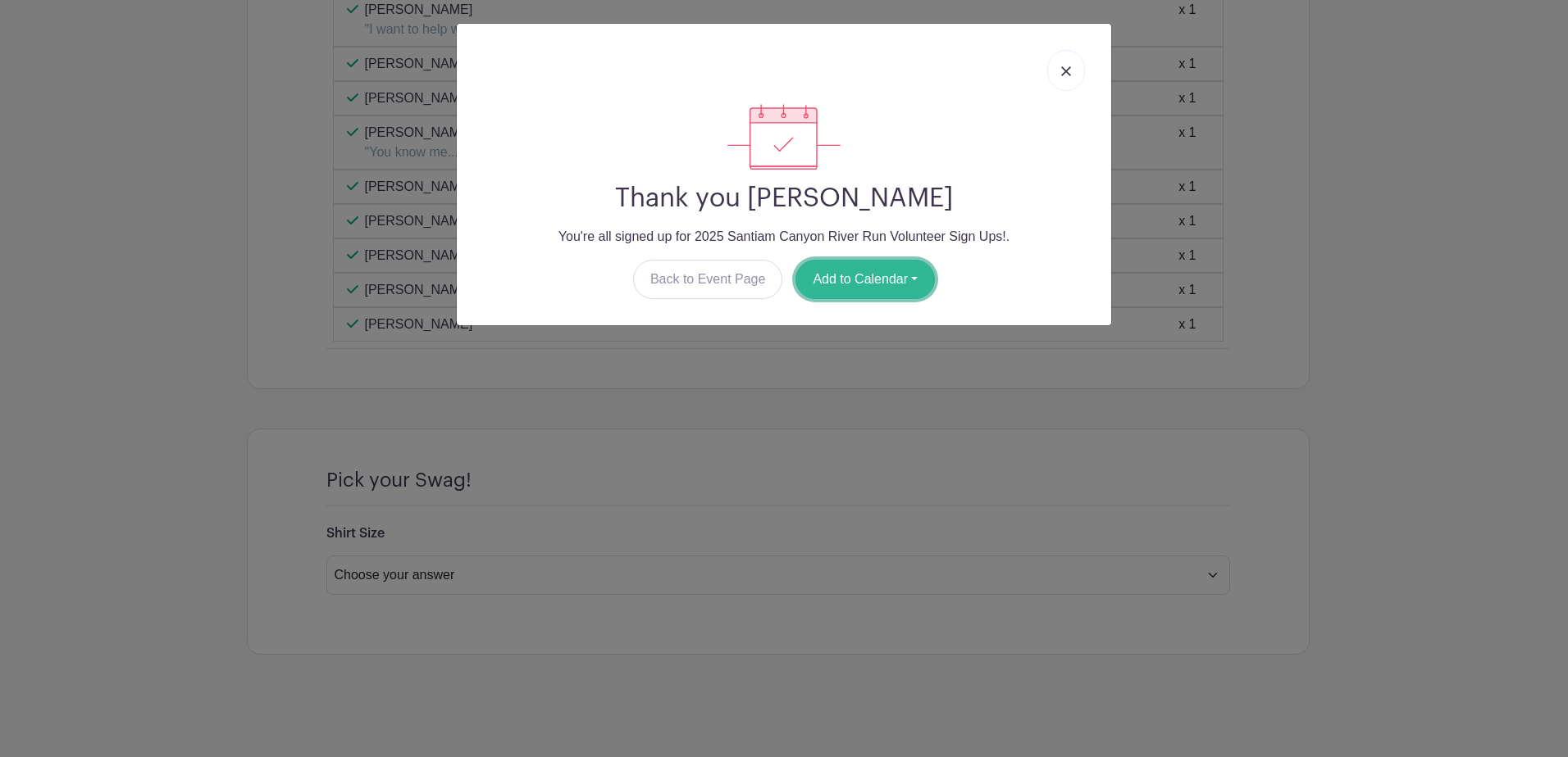
click at [864, 283] on button "Add to Calendar" at bounding box center [865, 280] width 139 height 39
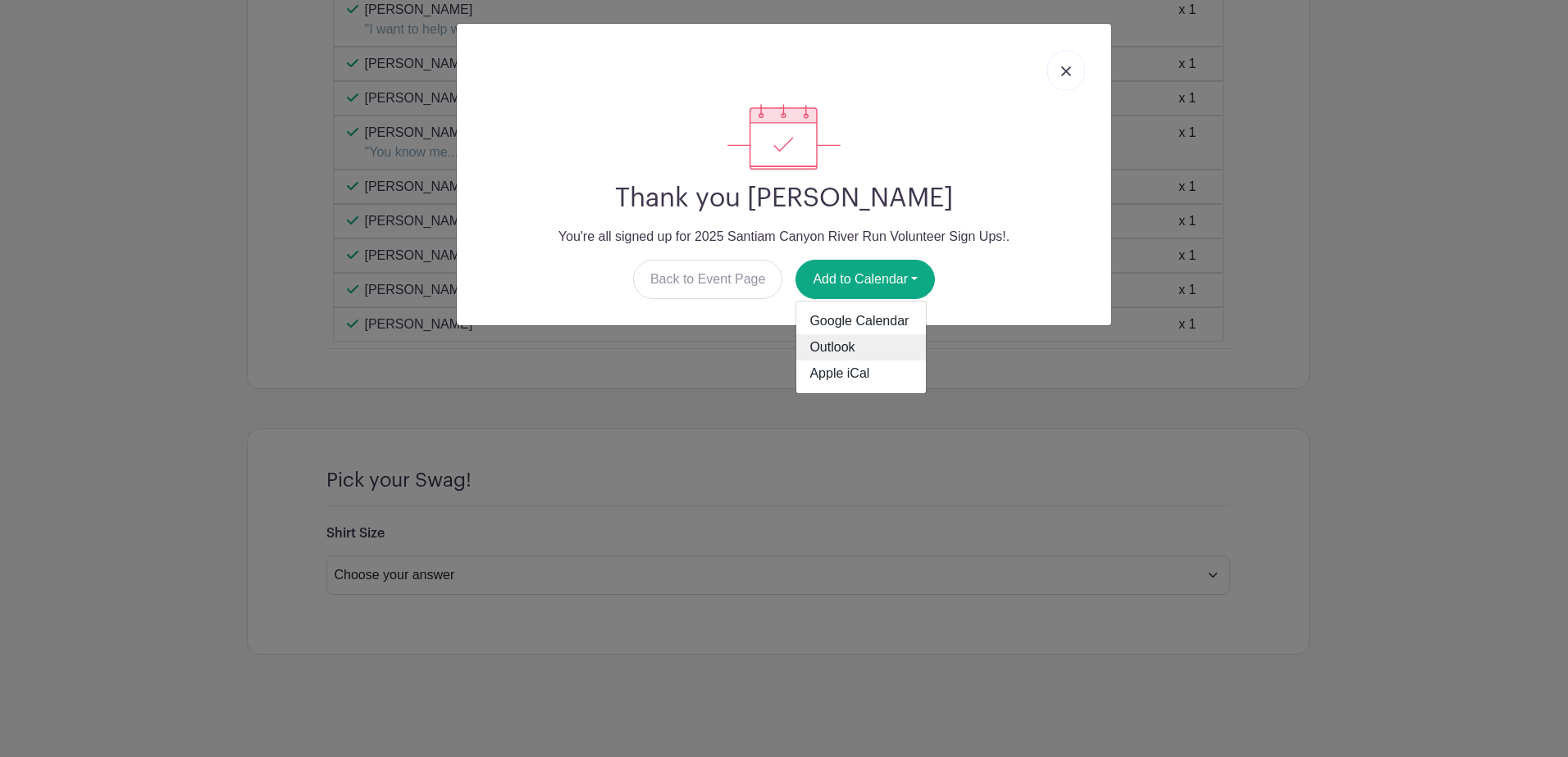
click at [832, 348] on link "Outlook" at bounding box center [860, 347] width 129 height 27
click at [1065, 67] on img at bounding box center [1066, 71] width 10 height 10
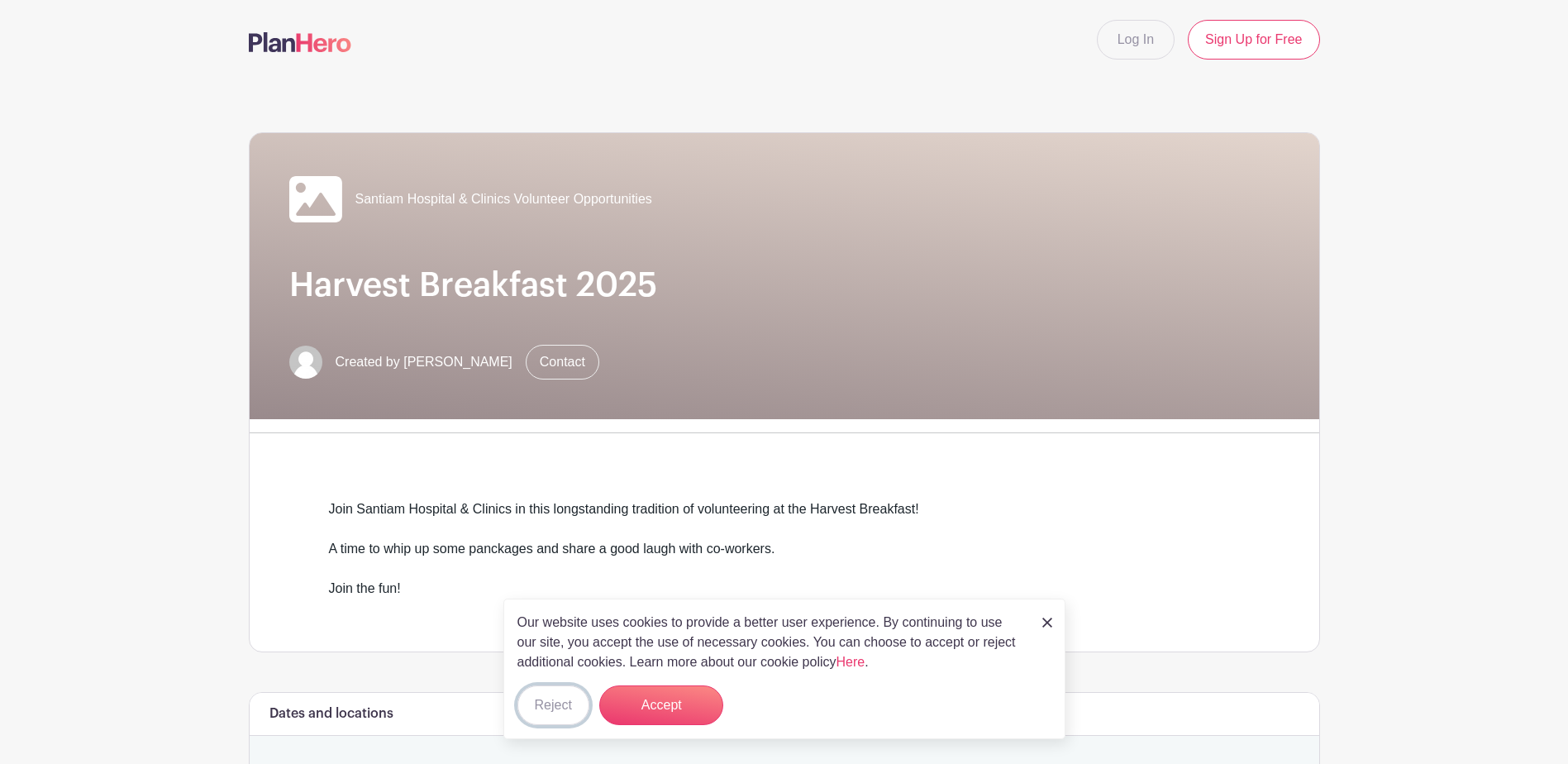
click at [566, 699] on button "Reject" at bounding box center [554, 705] width 72 height 40
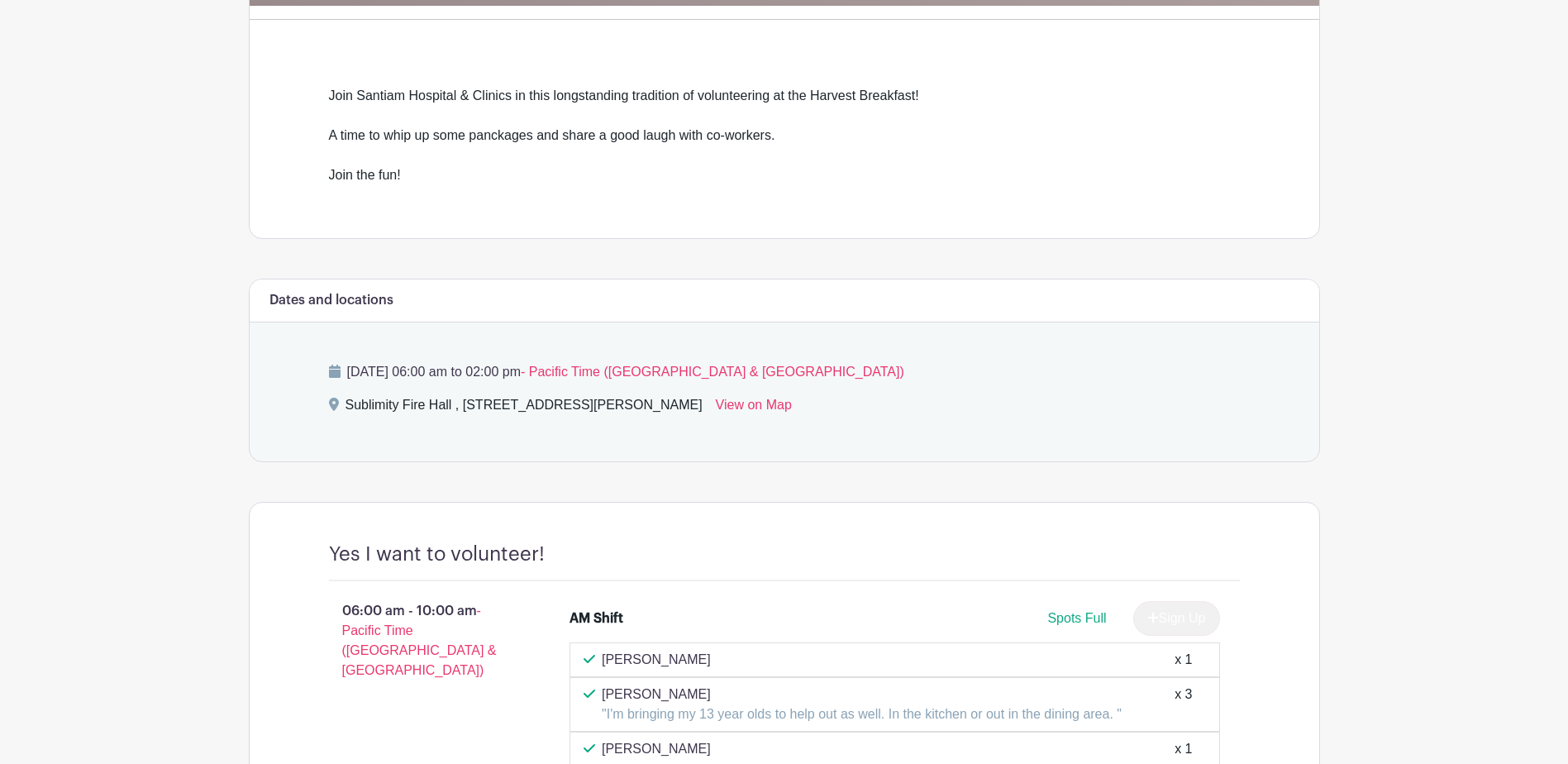
scroll to position [331, 0]
